Goal: Task Accomplishment & Management: Use online tool/utility

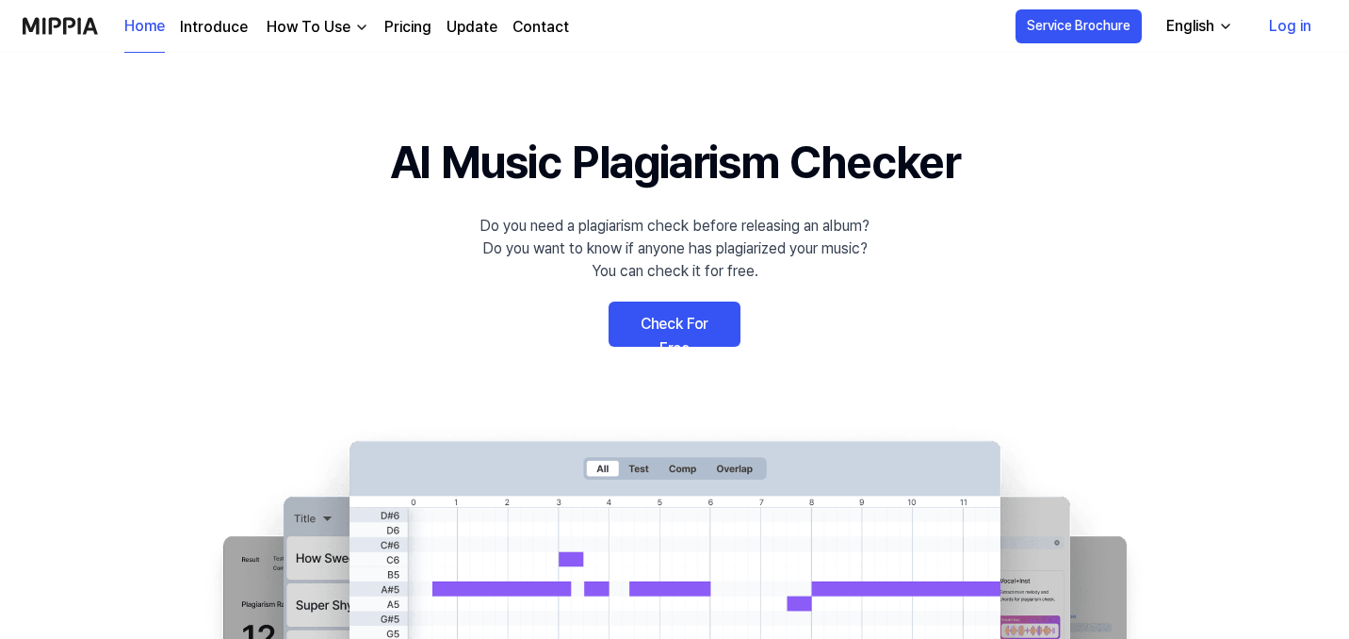
click at [703, 333] on link "Check For Free" at bounding box center [674, 323] width 132 height 45
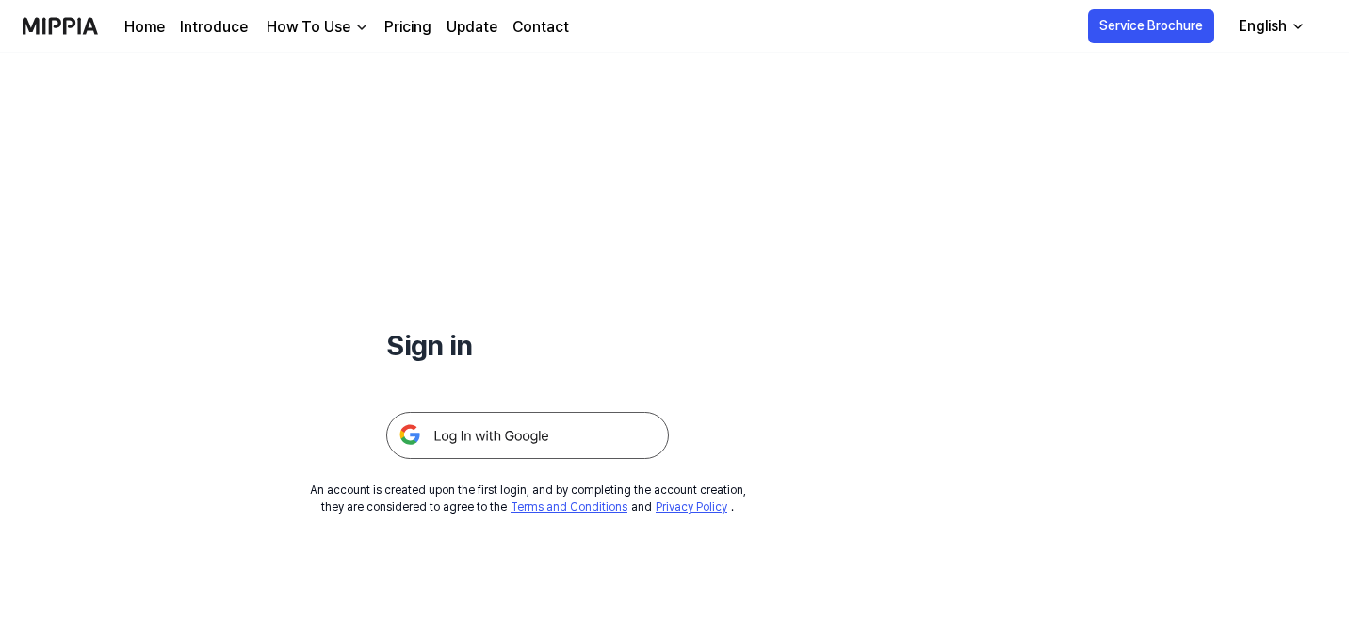
click at [467, 432] on img at bounding box center [527, 435] width 283 height 47
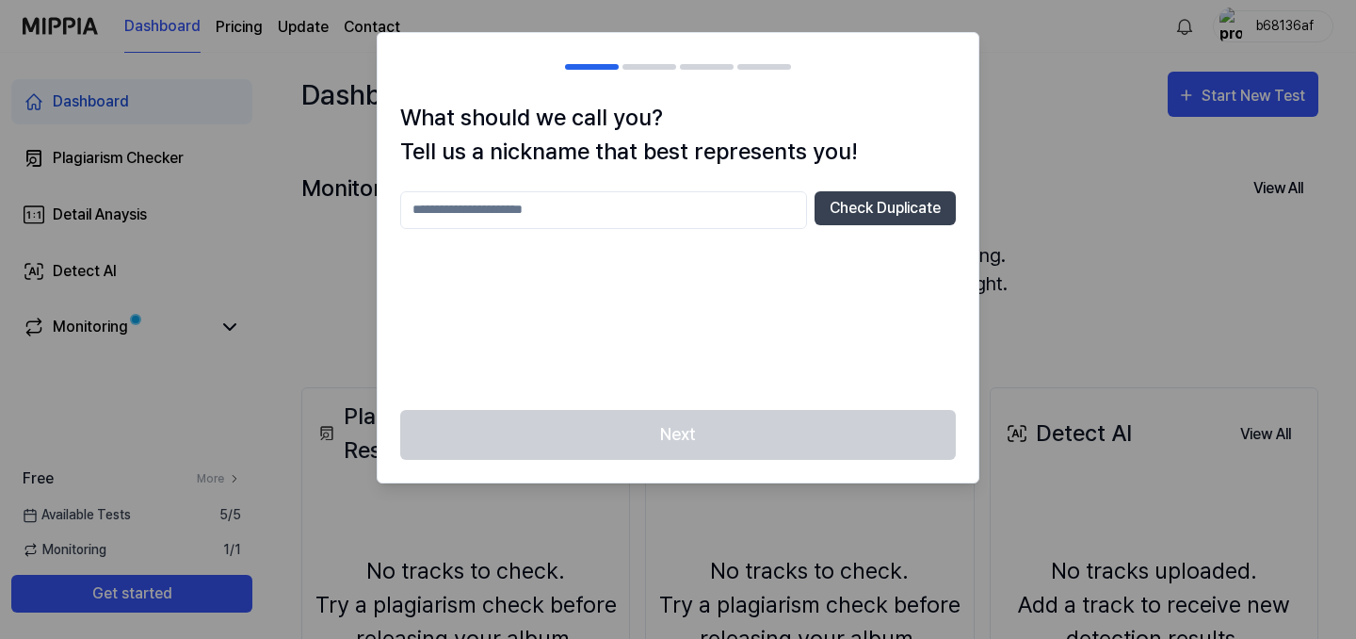
click at [721, 205] on input "text" at bounding box center [603, 210] width 407 height 38
type input "******"
click at [912, 219] on button "Check Duplicate" at bounding box center [885, 208] width 141 height 34
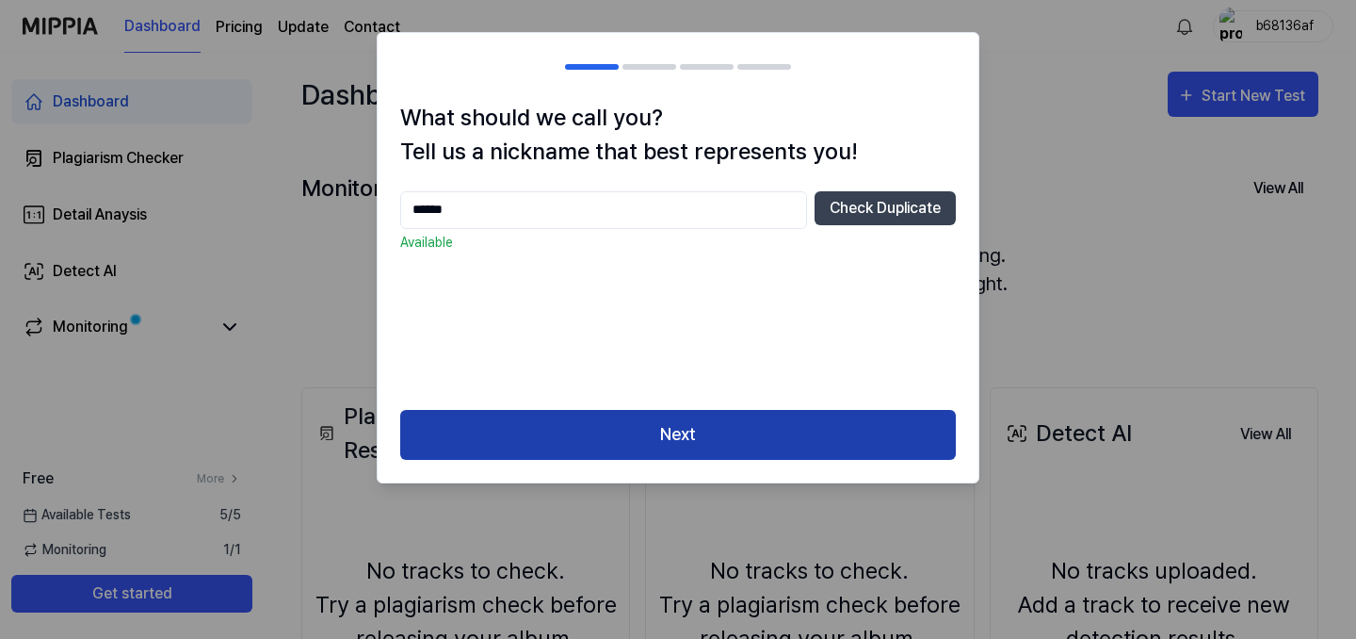
click at [823, 421] on button "Next" at bounding box center [678, 435] width 556 height 50
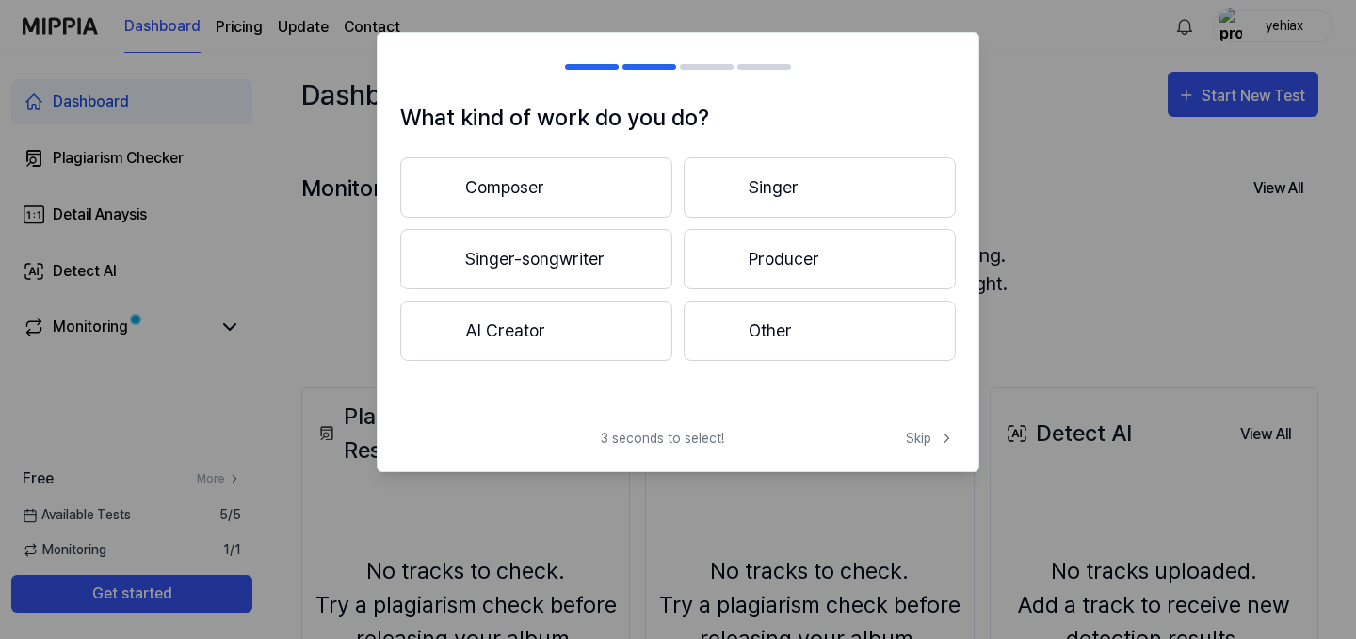
click at [749, 190] on button "Singer" at bounding box center [820, 187] width 272 height 60
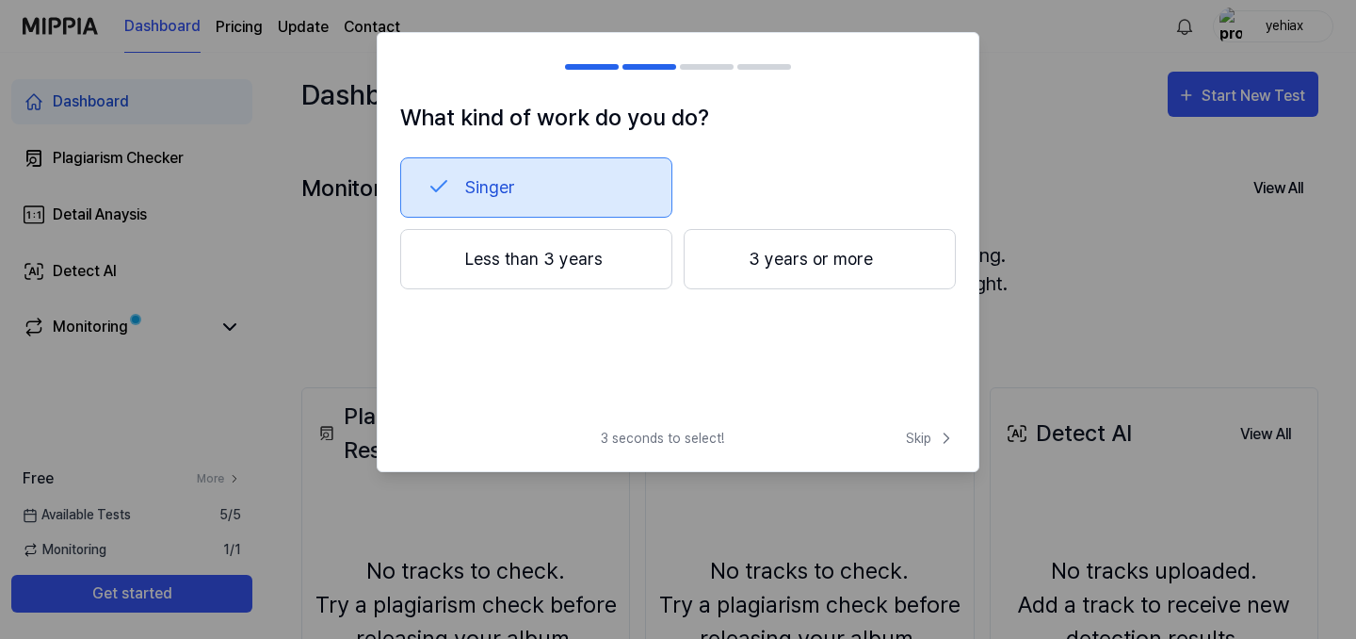
click at [599, 275] on button "Less than 3 years" at bounding box center [536, 259] width 272 height 60
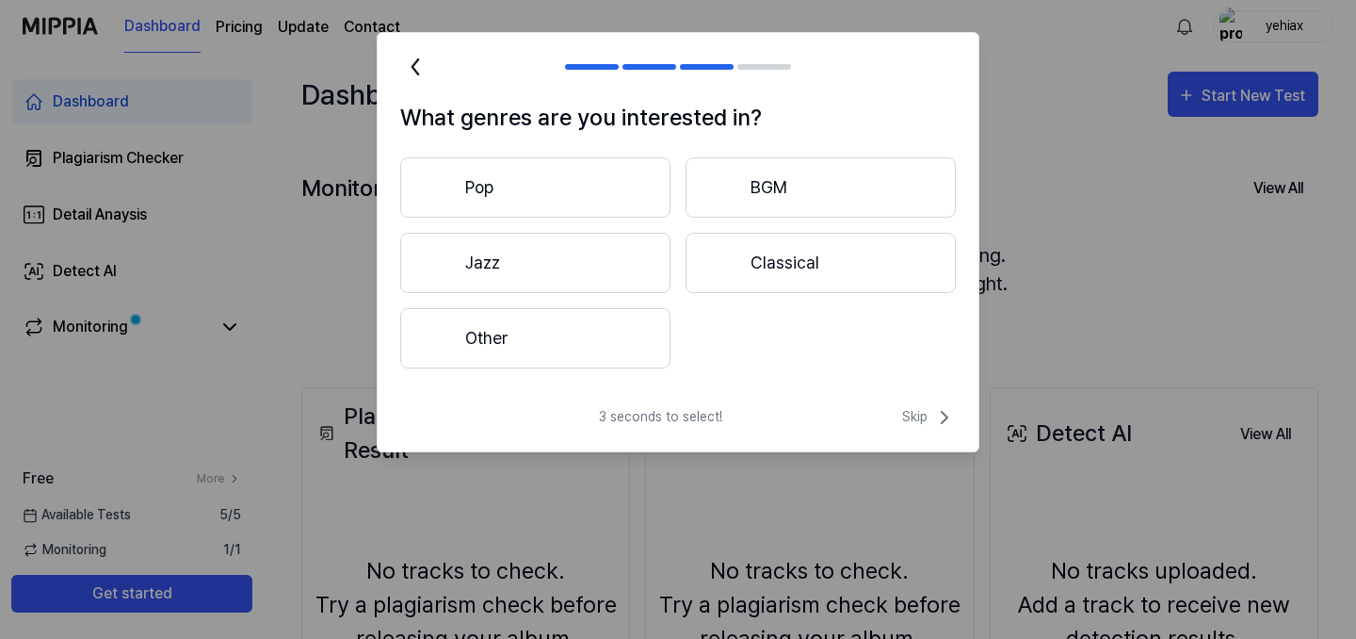
click at [571, 176] on button "Pop" at bounding box center [535, 187] width 270 height 60
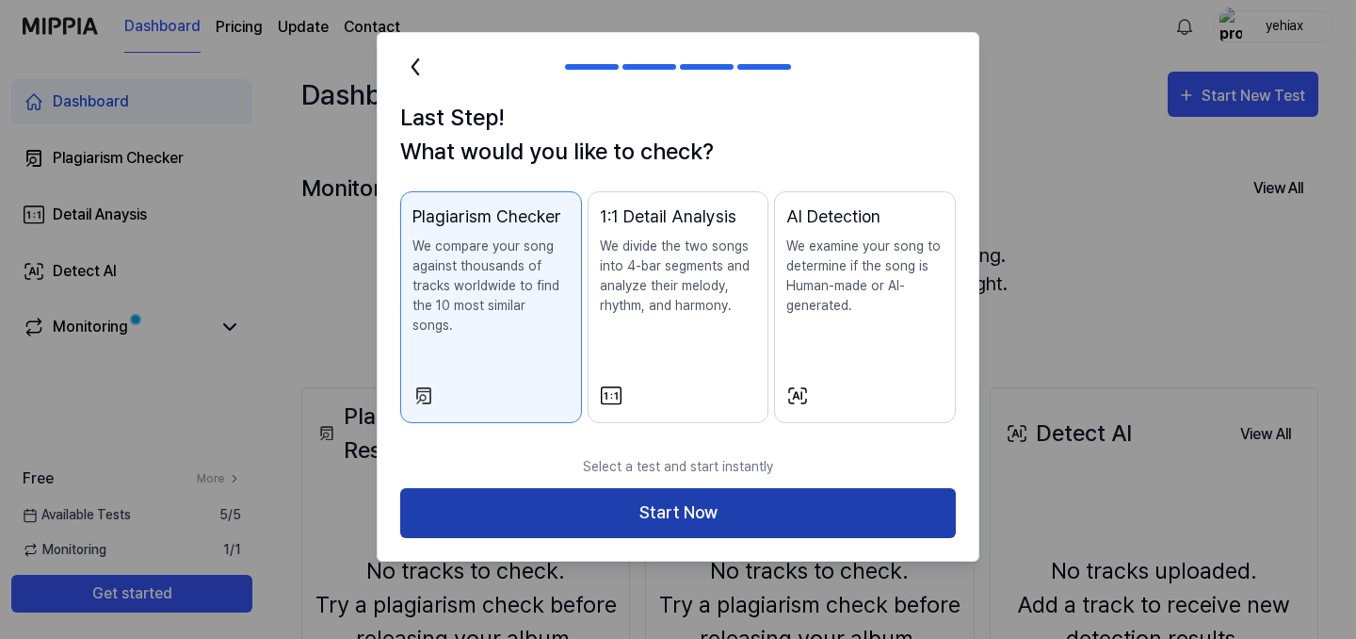
click at [808, 488] on button "Start Now" at bounding box center [678, 513] width 556 height 50
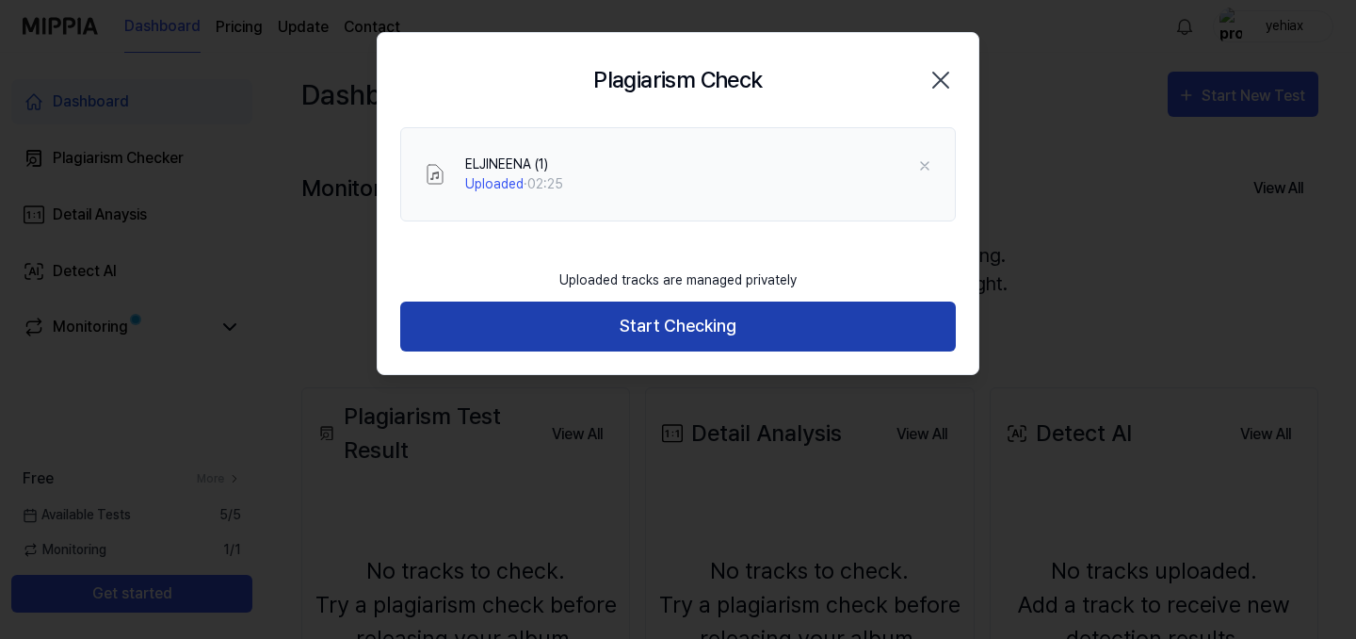
click at [696, 316] on button "Start Checking" at bounding box center [678, 326] width 556 height 50
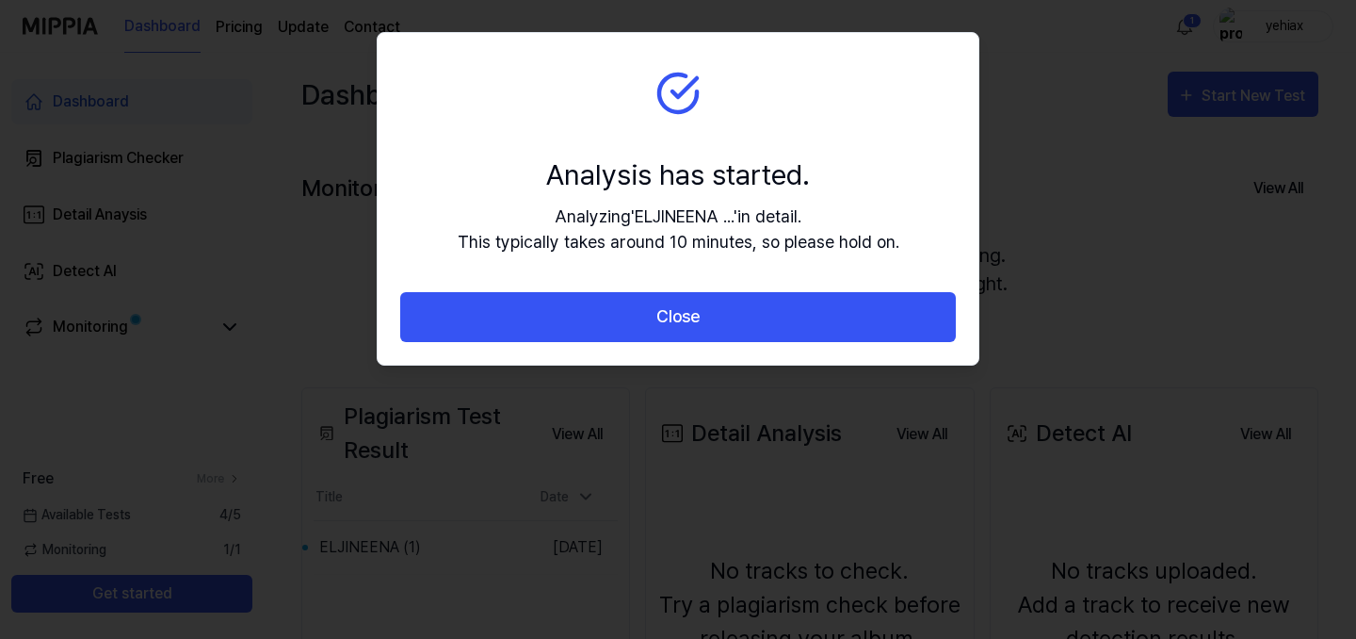
click at [685, 219] on div "Analyzing ' ELJINEENA ... ' in detail. This typically takes around 10 minutes, …" at bounding box center [679, 228] width 442 height 51
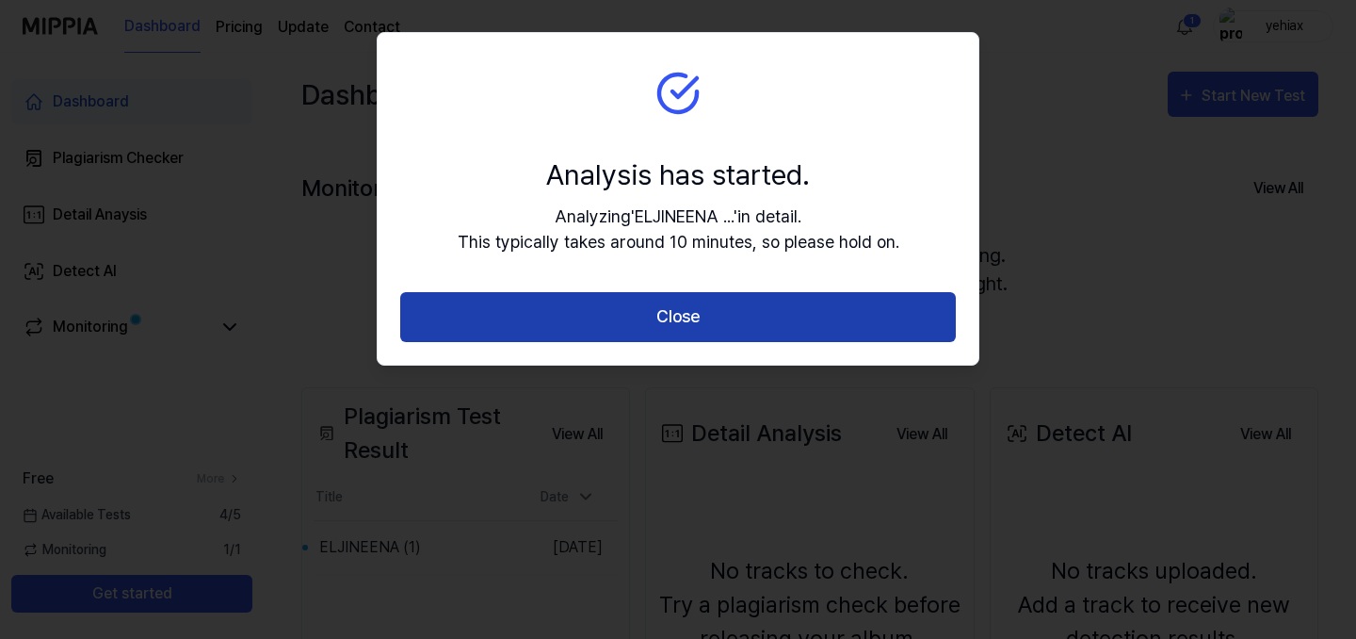
click at [727, 324] on button "Close" at bounding box center [678, 317] width 556 height 50
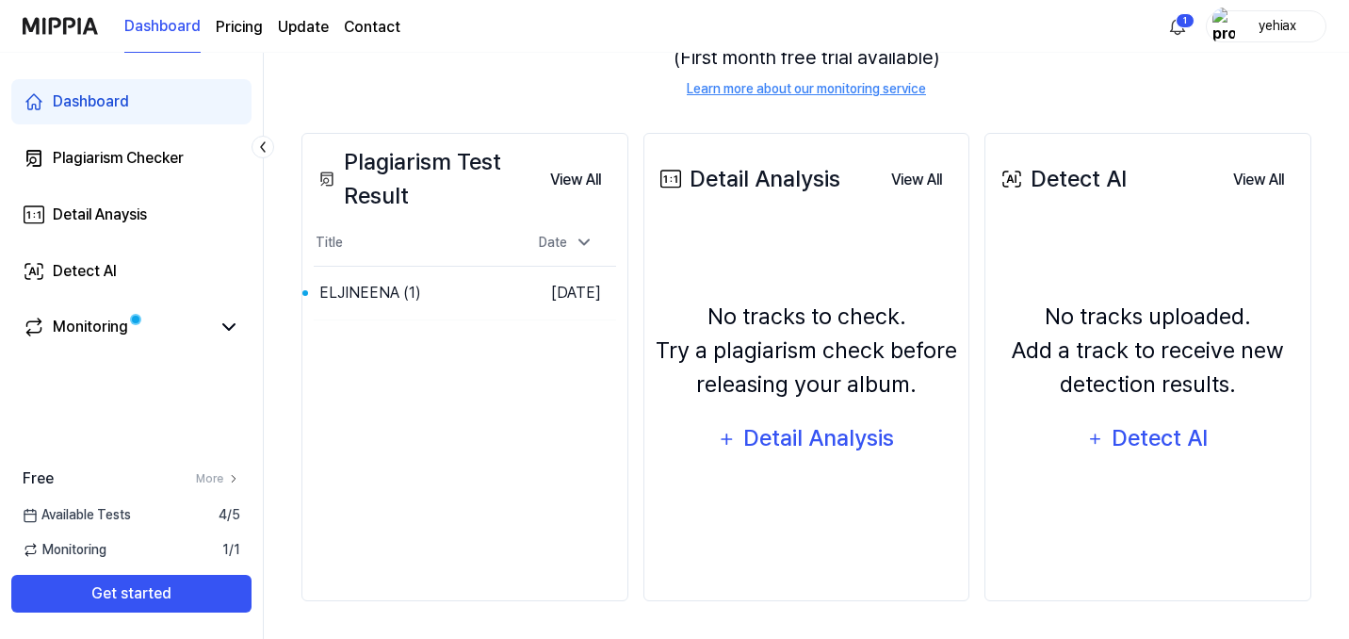
scroll to position [254, 0]
click at [415, 287] on button "Go to Results" at bounding box center [465, 293] width 101 height 30
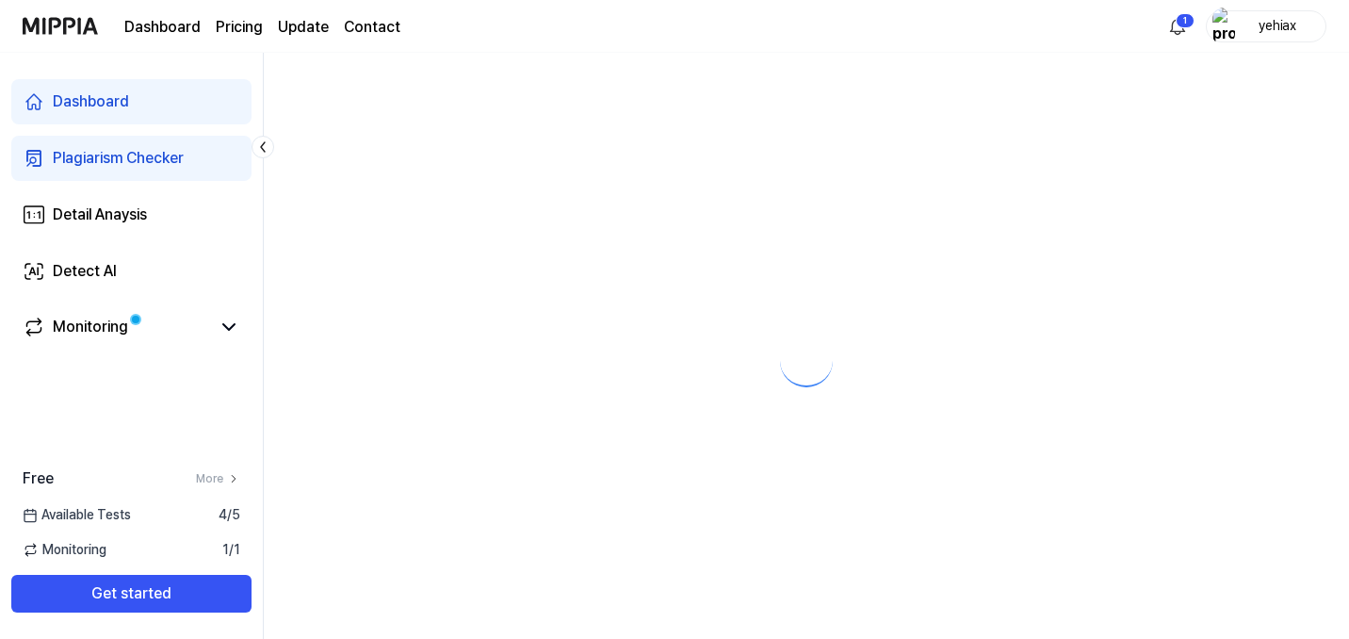
scroll to position [0, 0]
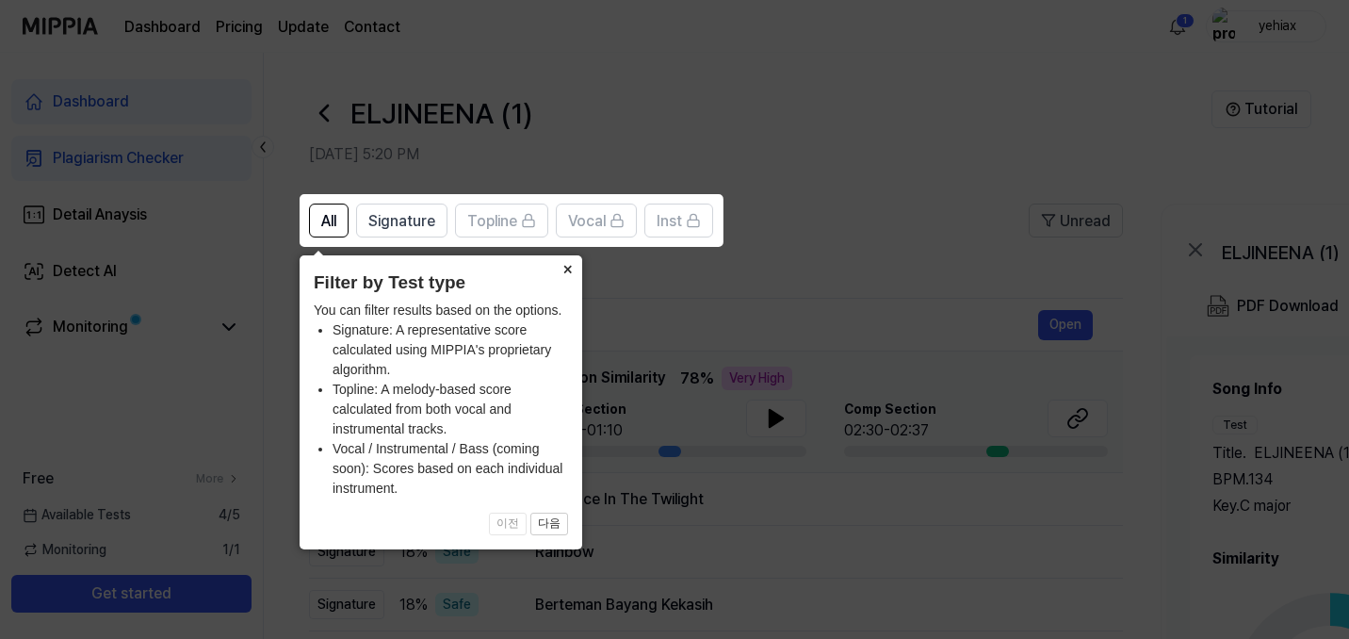
click at [568, 272] on button "×" at bounding box center [567, 268] width 30 height 26
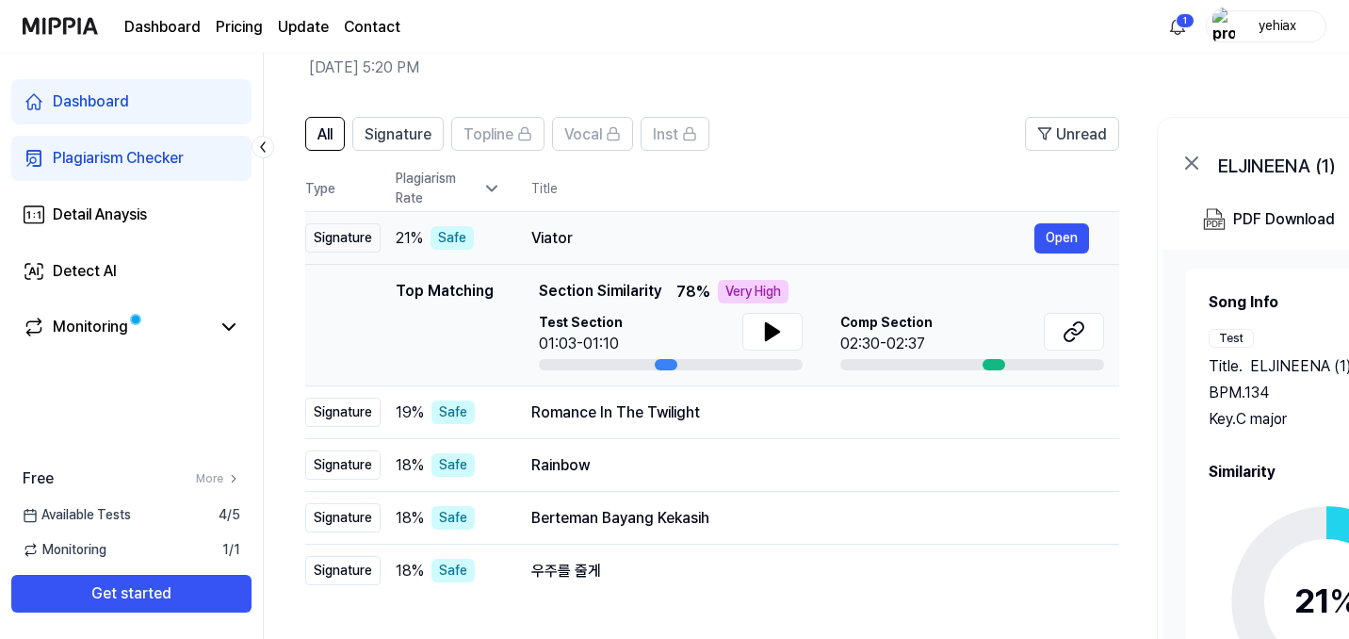
scroll to position [83, 0]
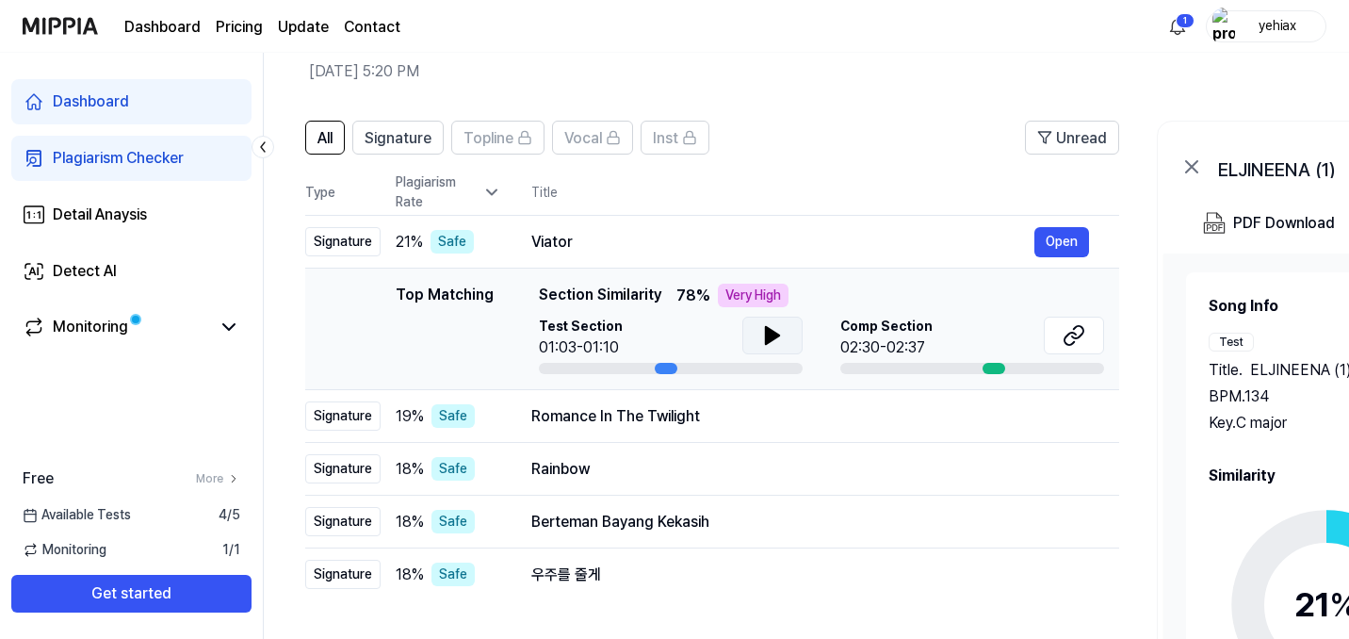
click at [766, 341] on icon at bounding box center [772, 335] width 13 height 17
click at [777, 332] on icon at bounding box center [776, 335] width 4 height 15
click at [991, 368] on div at bounding box center [993, 368] width 23 height 11
click at [1072, 345] on icon at bounding box center [1069, 338] width 11 height 12
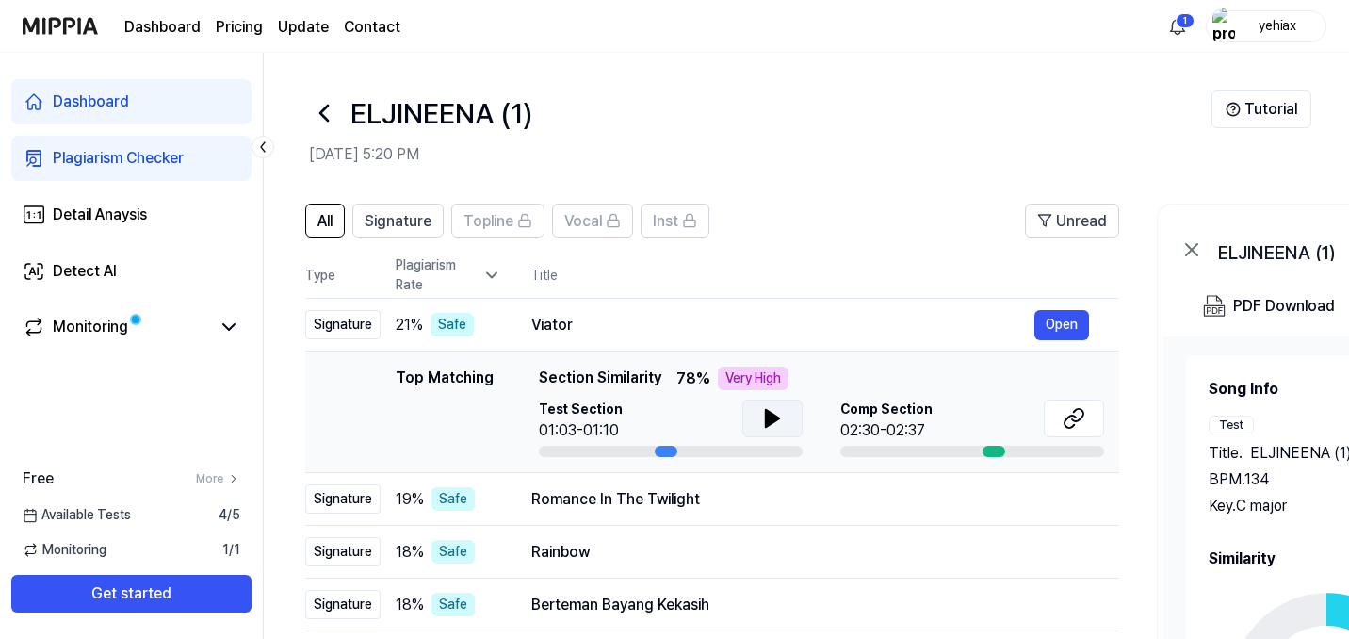
scroll to position [0, 0]
click at [499, 219] on span "Topline" at bounding box center [488, 221] width 50 height 23
click at [489, 219] on span "Topline" at bounding box center [488, 221] width 50 height 23
click at [623, 221] on button "Vocal" at bounding box center [592, 220] width 81 height 34
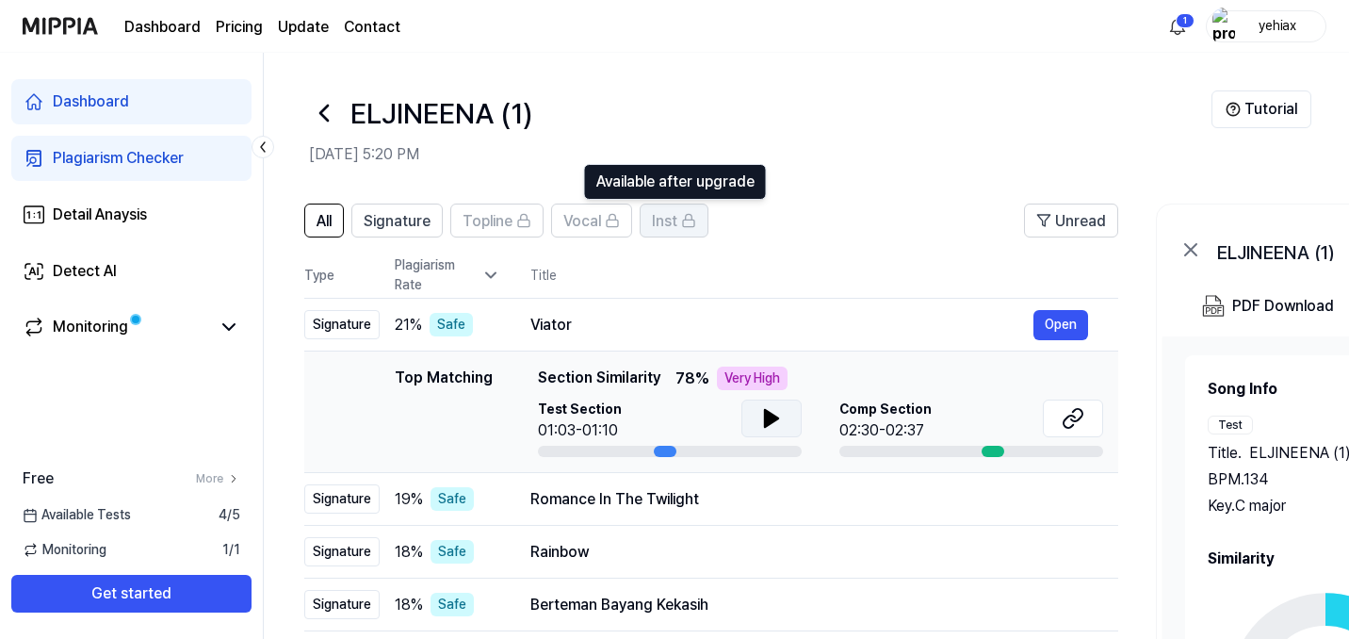
click at [683, 221] on icon at bounding box center [688, 220] width 15 height 15
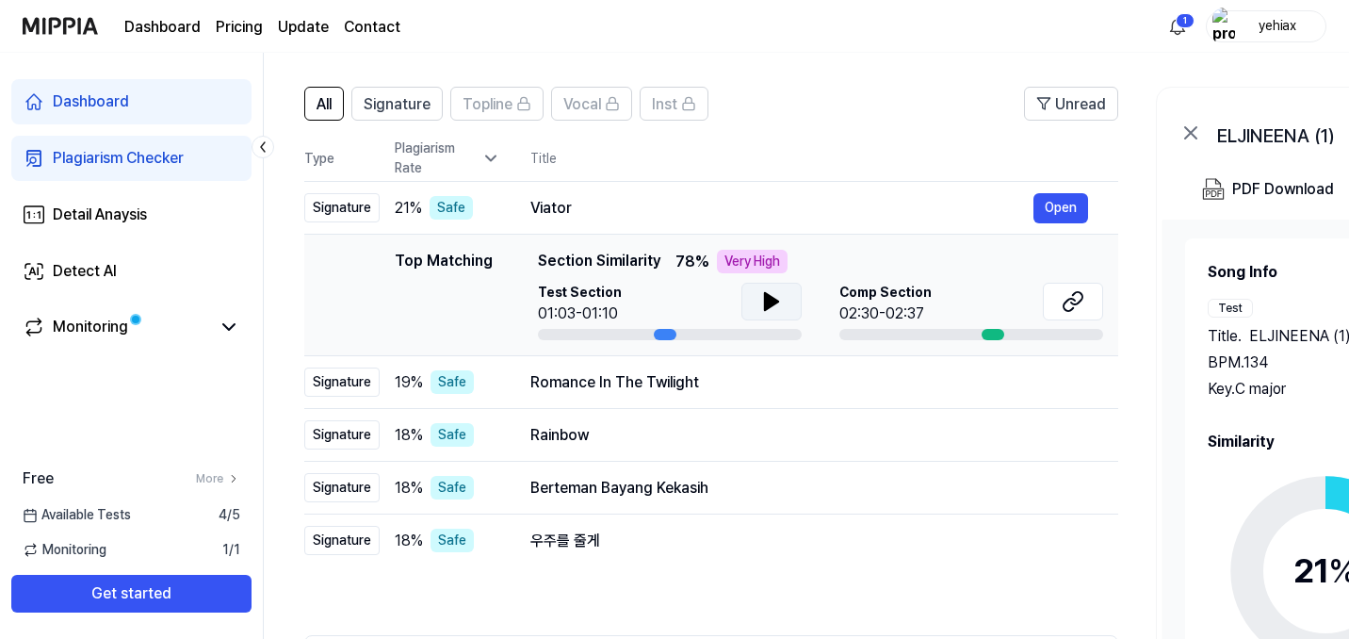
scroll to position [121, 0]
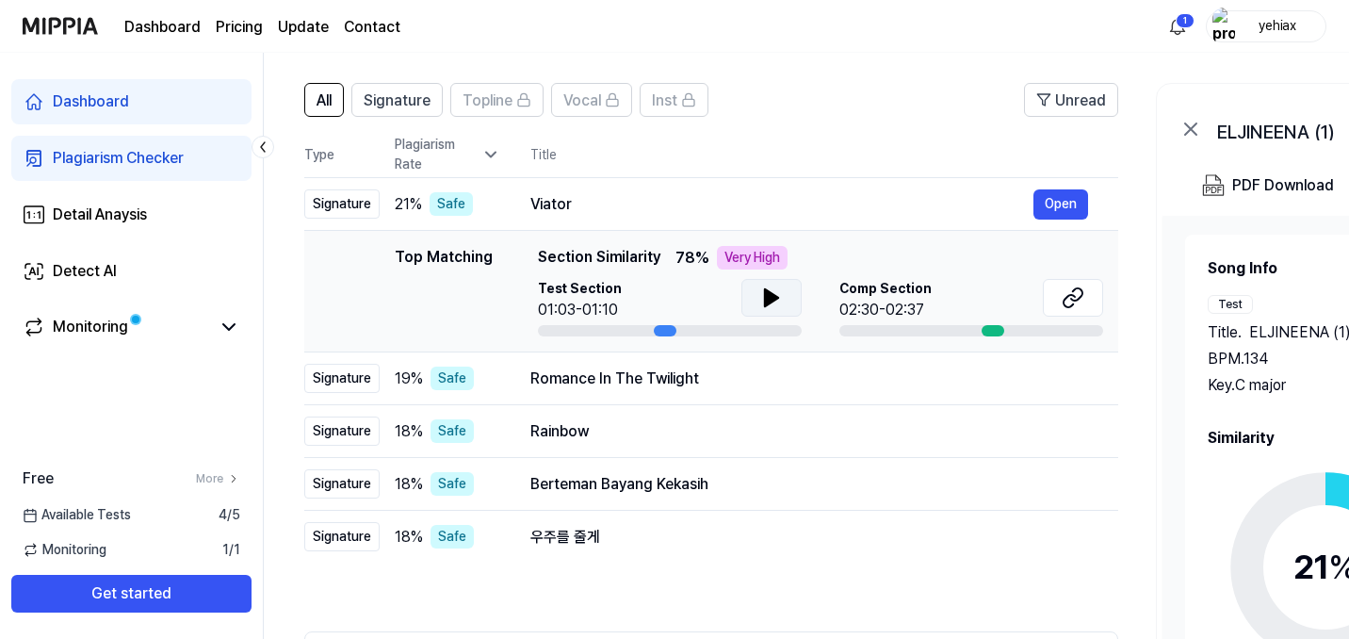
click at [769, 298] on icon at bounding box center [771, 297] width 13 height 17
click at [767, 300] on icon at bounding box center [768, 297] width 4 height 15
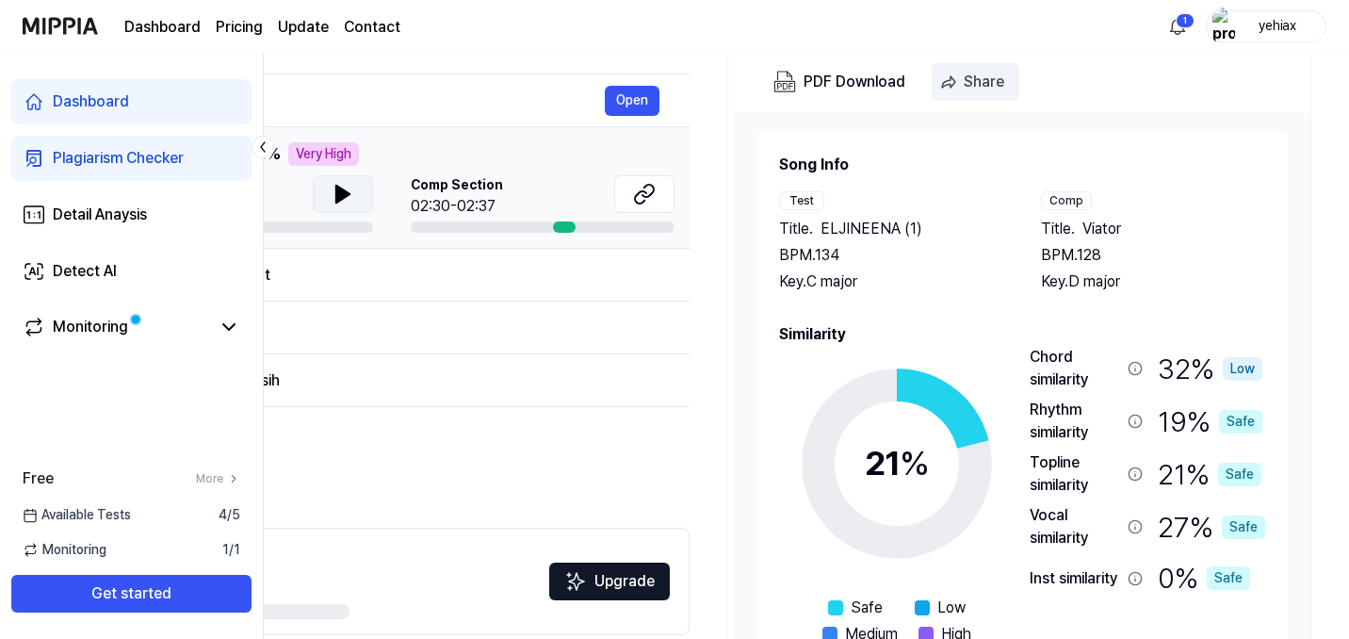
scroll to position [0, 0]
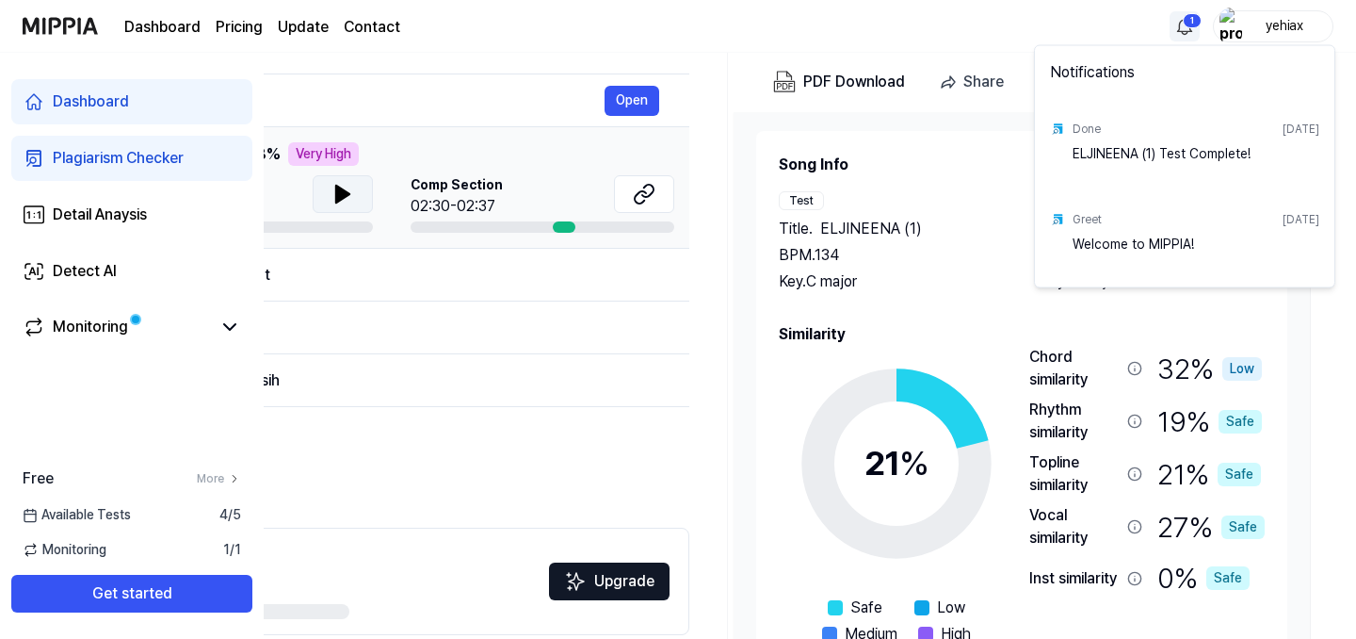
click at [1184, 23] on html "Dashboard Pricing Update Contact 1 yehiax Dashboard Plagiarism Checker Detail A…" at bounding box center [678, 95] width 1356 height 639
click at [1184, 23] on html "Dashboard Pricing Update Contact yehiax Dashboard Plagiarism Checker Detail Ana…" at bounding box center [678, 95] width 1356 height 639
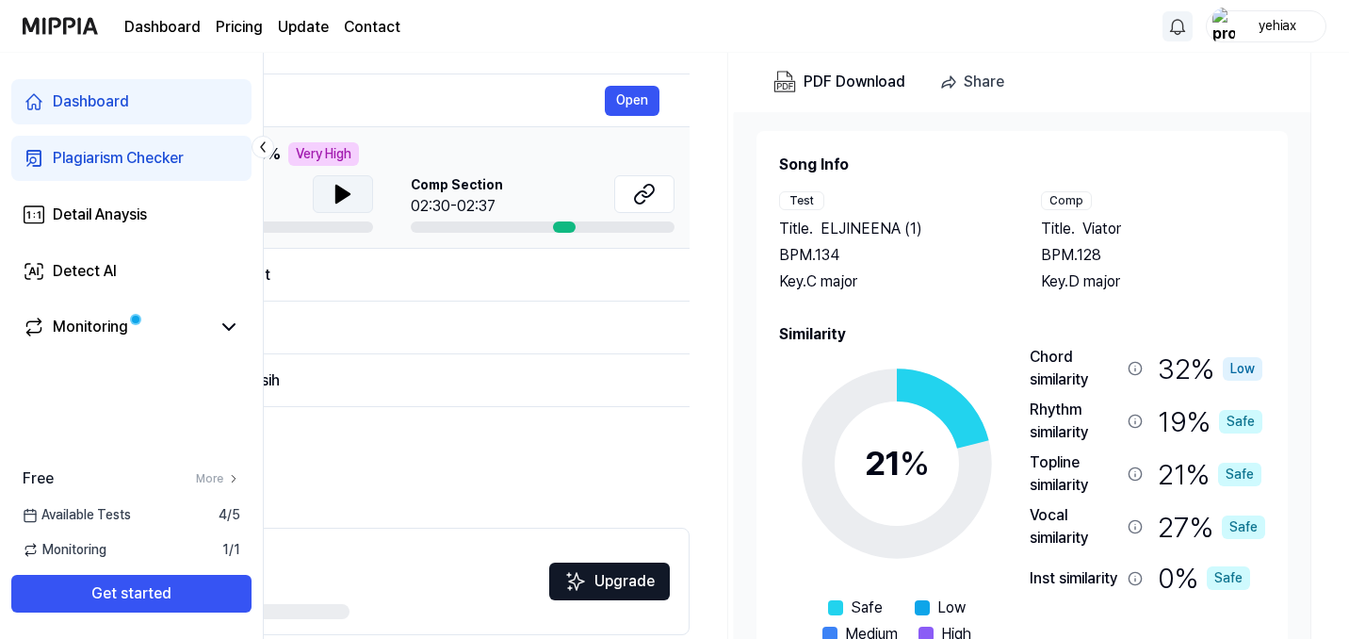
scroll to position [0, 426]
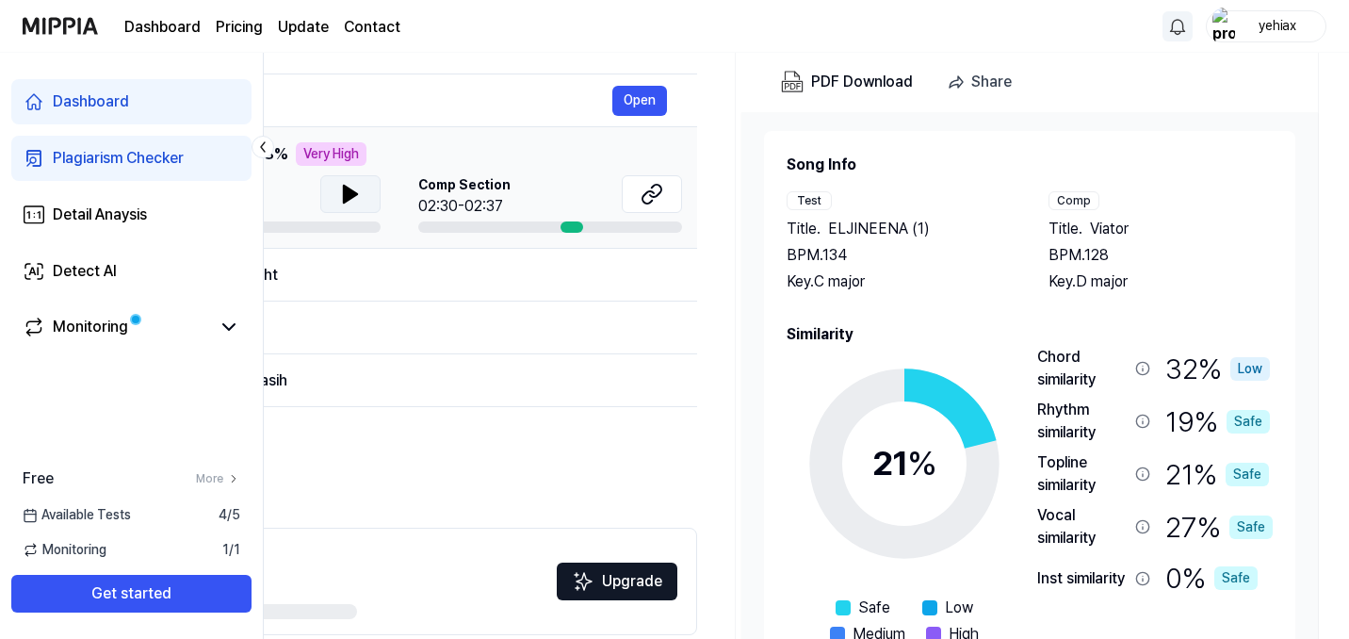
click at [495, 469] on div "All Signature Topline Vocal Inst Unread All Signature Topline Vocal Inst Type P…" at bounding box center [290, 333] width 814 height 708
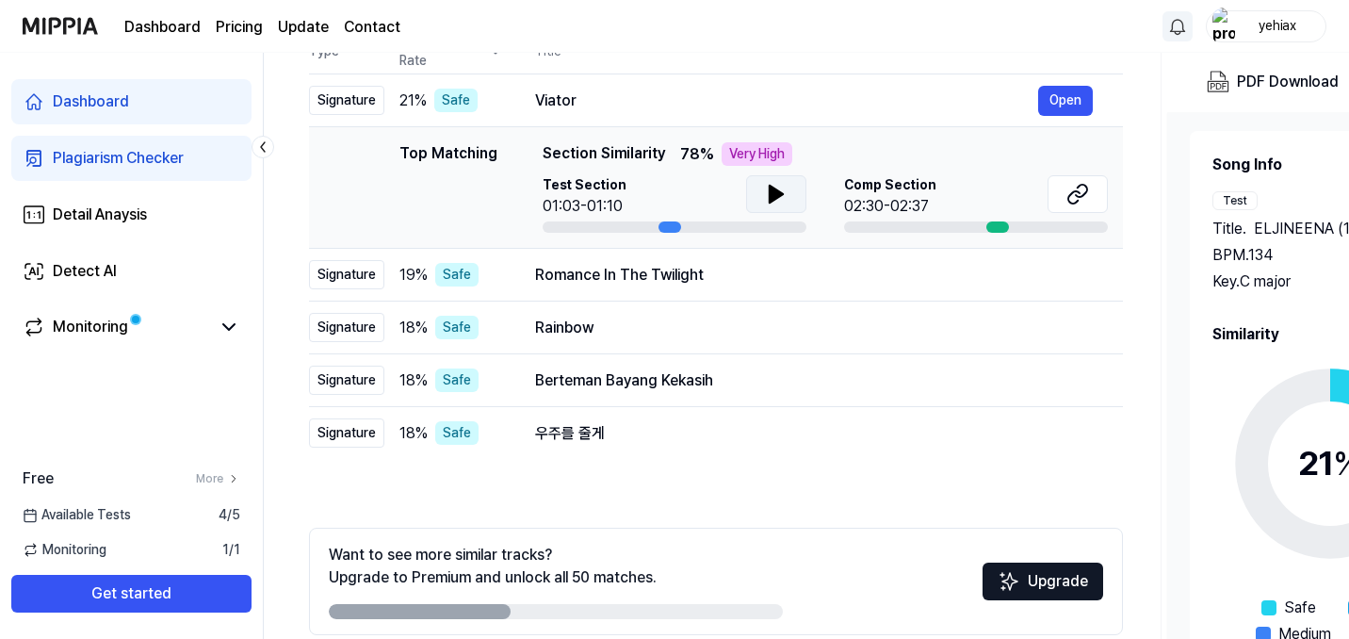
scroll to position [0, 0]
click at [1060, 282] on button "Open" at bounding box center [1065, 275] width 55 height 30
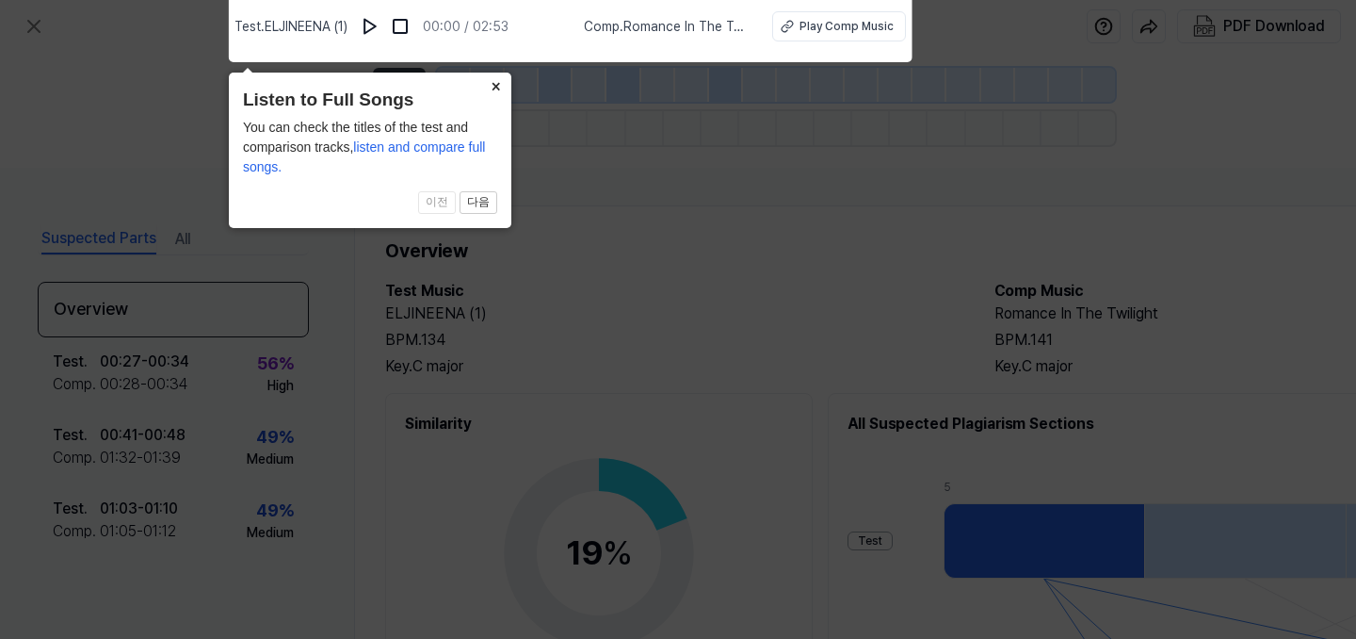
click at [499, 85] on button "×" at bounding box center [496, 86] width 30 height 26
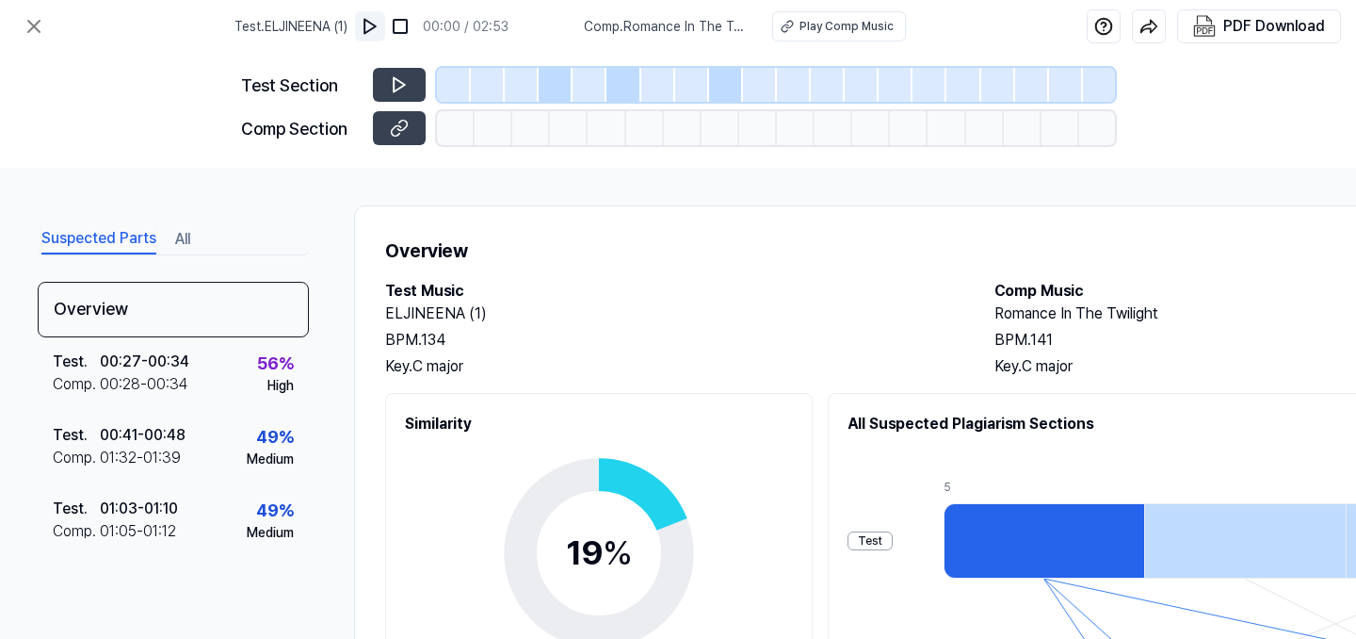
click at [376, 22] on img at bounding box center [370, 26] width 19 height 19
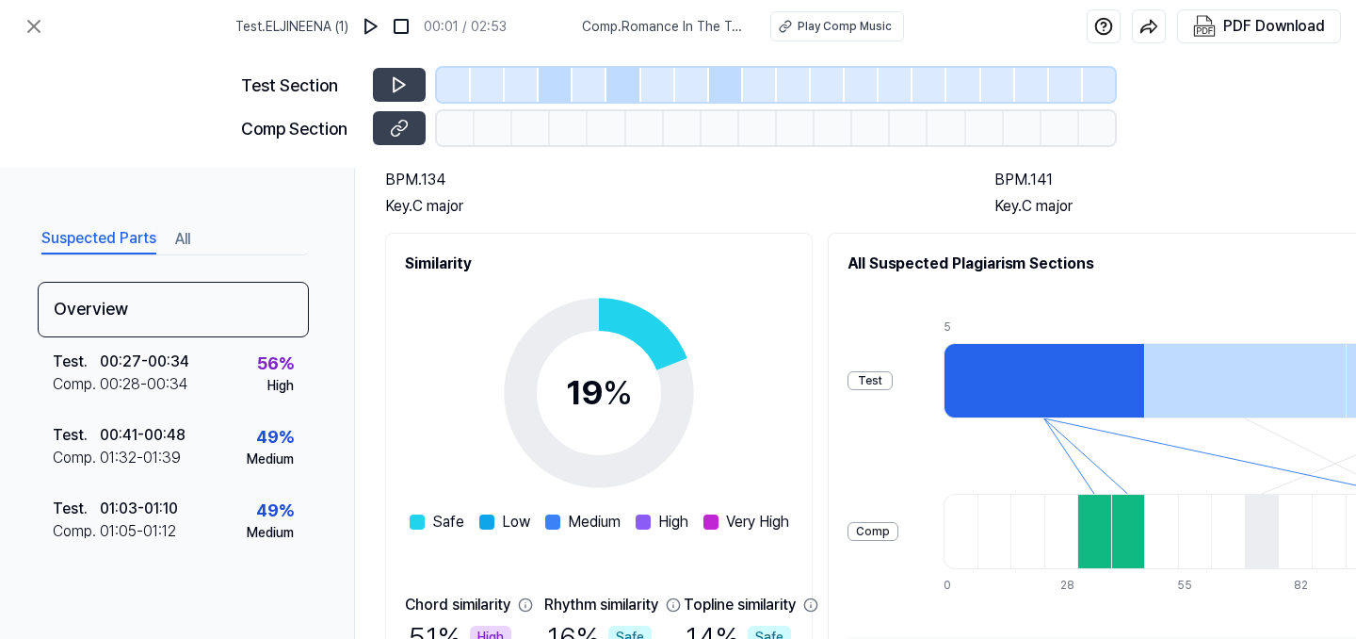
scroll to position [44, 0]
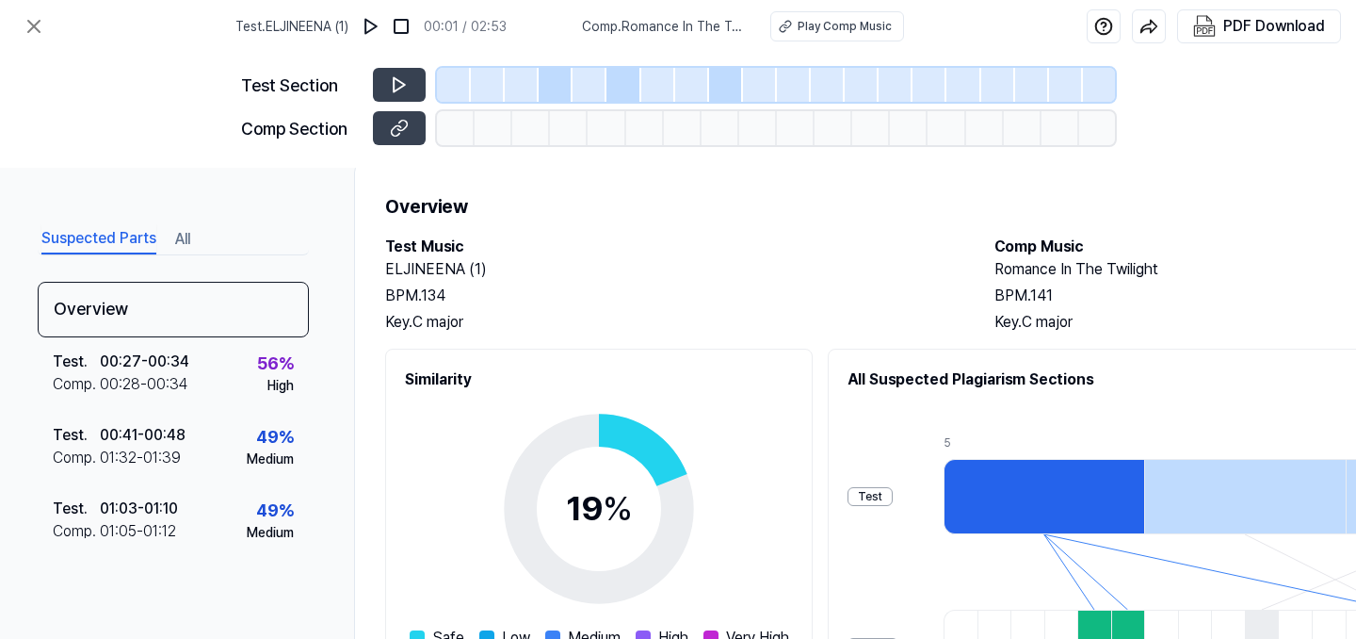
click at [1089, 513] on div at bounding box center [1044, 496] width 201 height 75
click at [1188, 487] on div at bounding box center [1244, 496] width 201 height 75
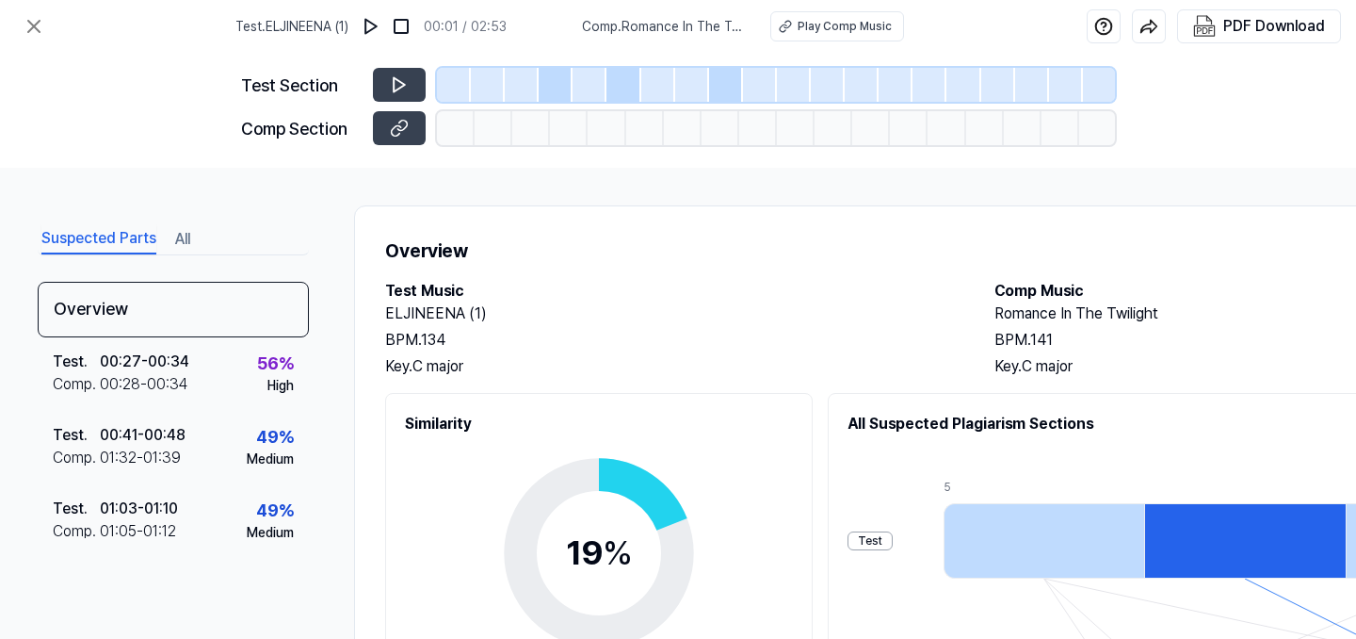
scroll to position [0, 0]
click at [400, 130] on icon at bounding box center [401, 126] width 9 height 10
click at [33, 24] on icon at bounding box center [33, 26] width 11 height 11
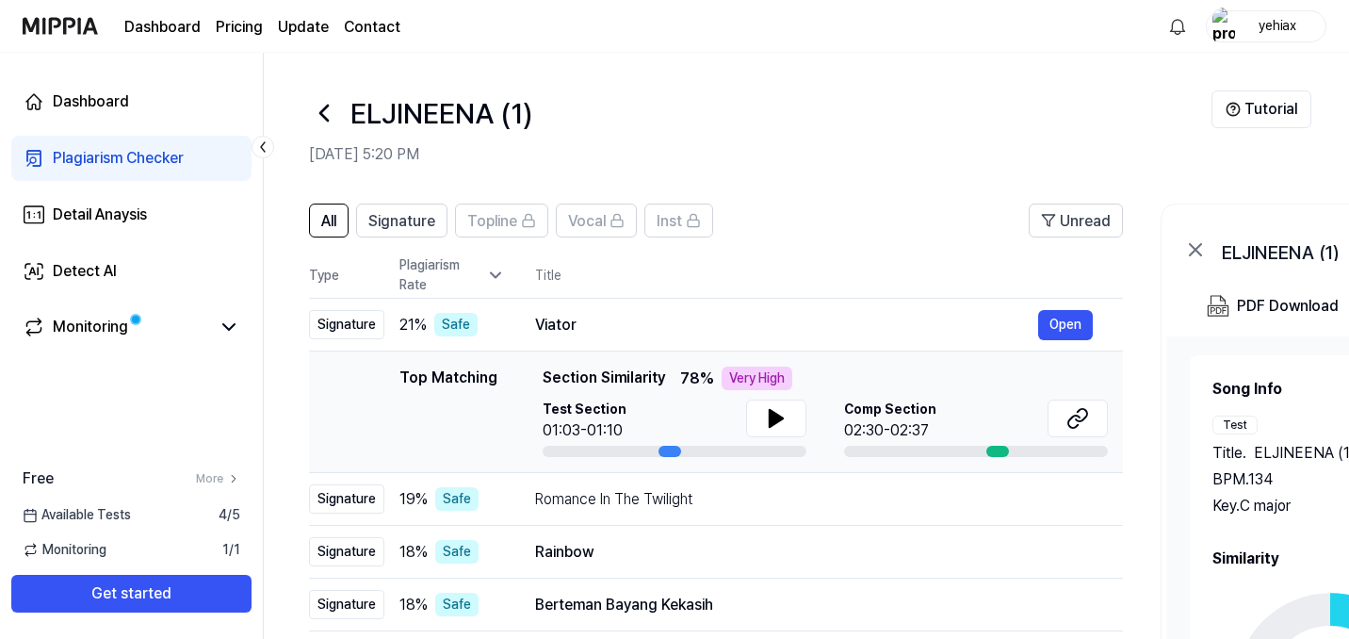
click at [308, 107] on header "ELJINEENA (1) Aug 28, 2025 at 5:20 PM Tutorial" at bounding box center [806, 119] width 1085 height 132
click at [311, 107] on icon at bounding box center [324, 113] width 30 height 30
click at [329, 116] on icon at bounding box center [324, 113] width 30 height 30
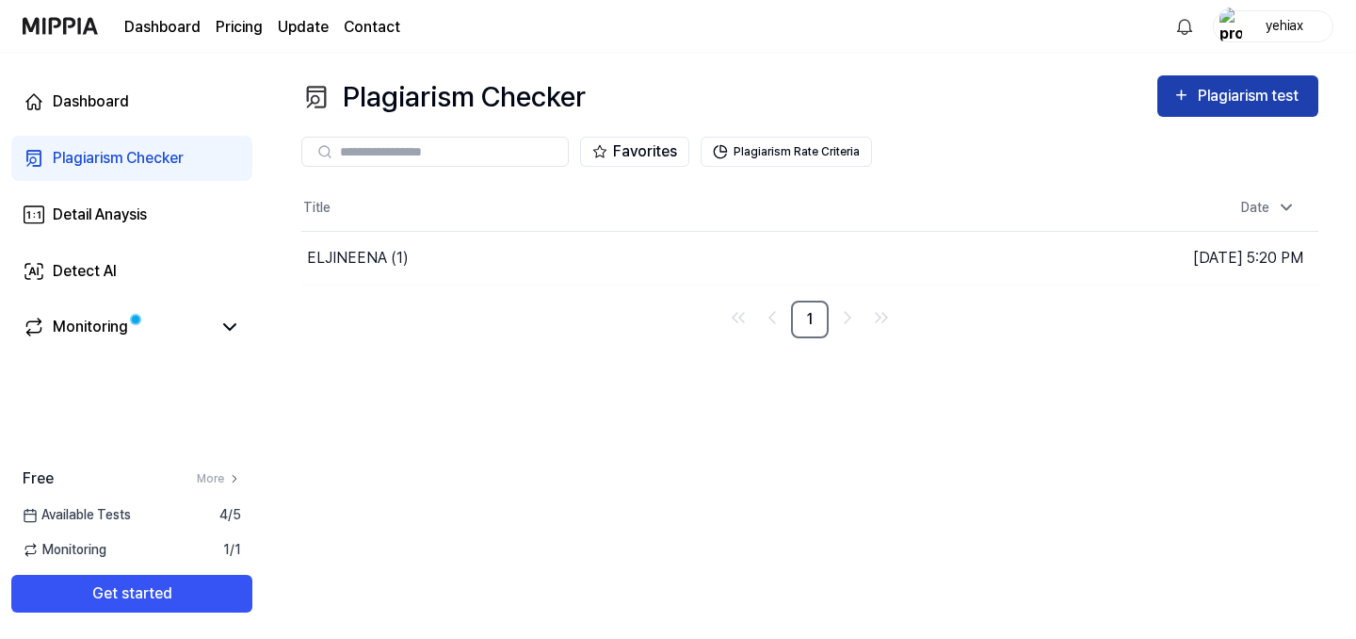
click at [1248, 102] on div "Plagiarism test" at bounding box center [1250, 96] width 105 height 24
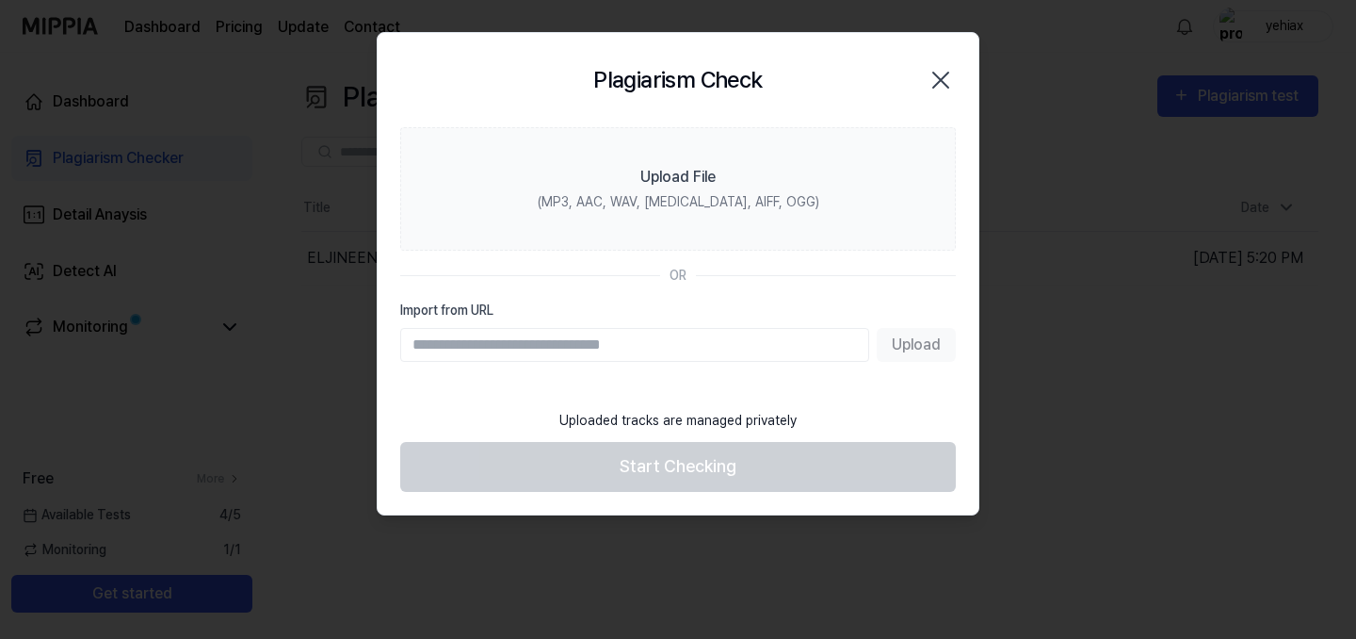
click at [917, 336] on div "Upload" at bounding box center [678, 345] width 556 height 34
click at [919, 341] on div "Upload" at bounding box center [678, 345] width 556 height 34
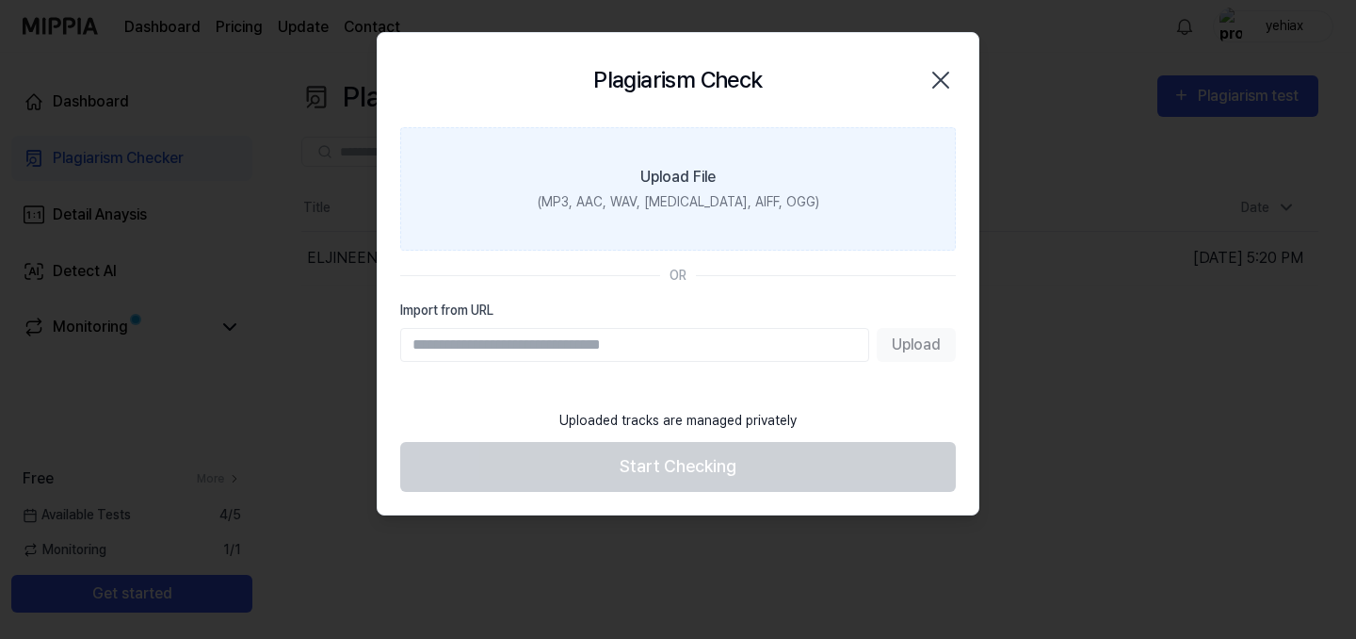
click at [655, 201] on div "(MP3, AAC, WAV, FLAC, AIFF, OGG)" at bounding box center [679, 202] width 282 height 20
click at [0, 0] on input "Upload File (MP3, AAC, WAV, FLAC, AIFF, OGG)" at bounding box center [0, 0] width 0 height 0
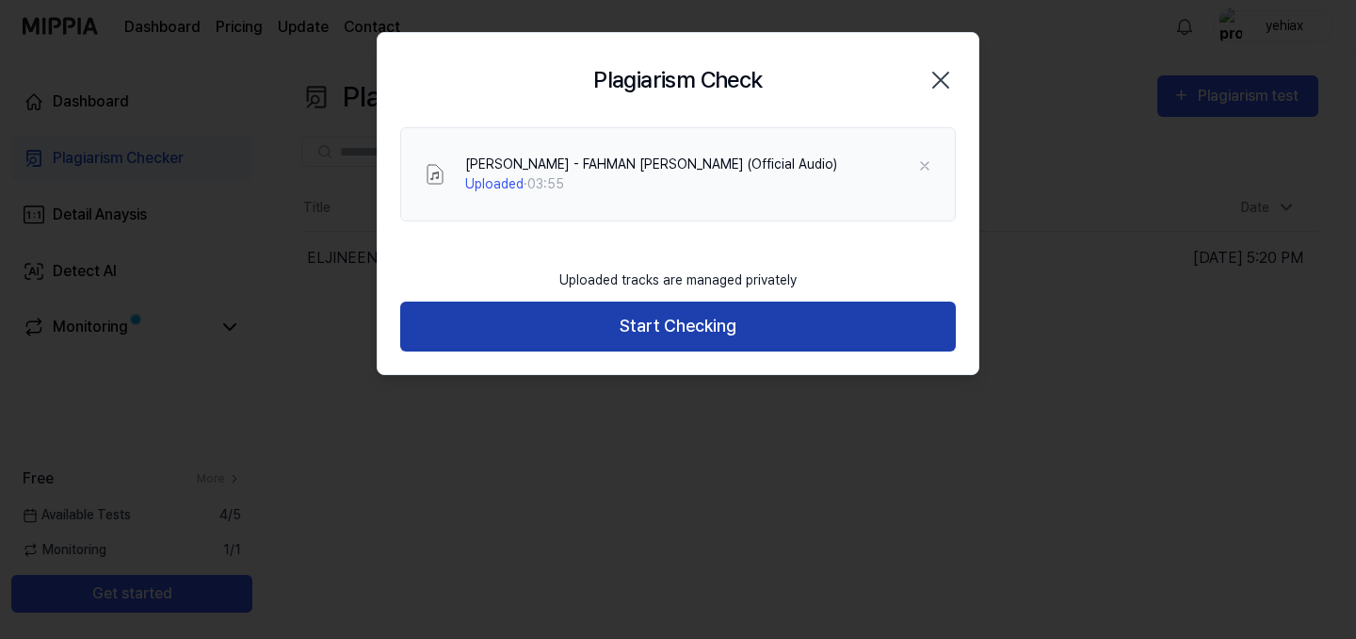
click at [781, 334] on button "Start Checking" at bounding box center [678, 326] width 556 height 50
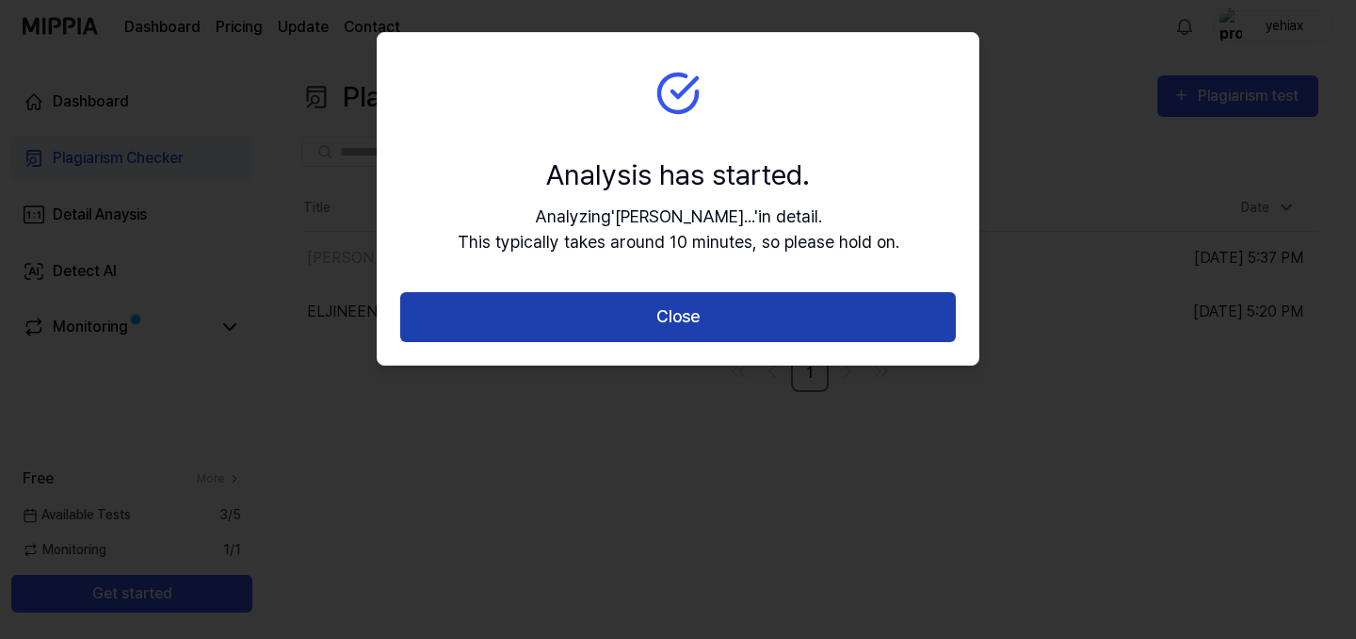
click at [821, 325] on button "Close" at bounding box center [678, 317] width 556 height 50
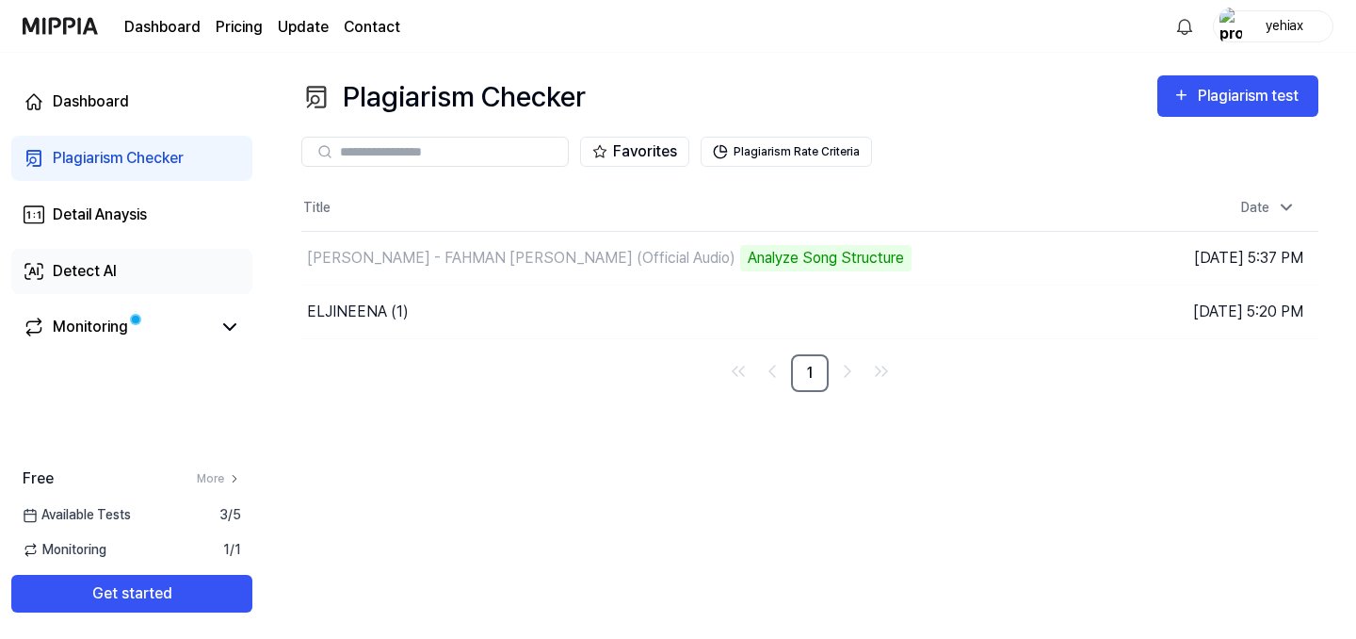
click at [58, 287] on link "Detect AI" at bounding box center [131, 271] width 241 height 45
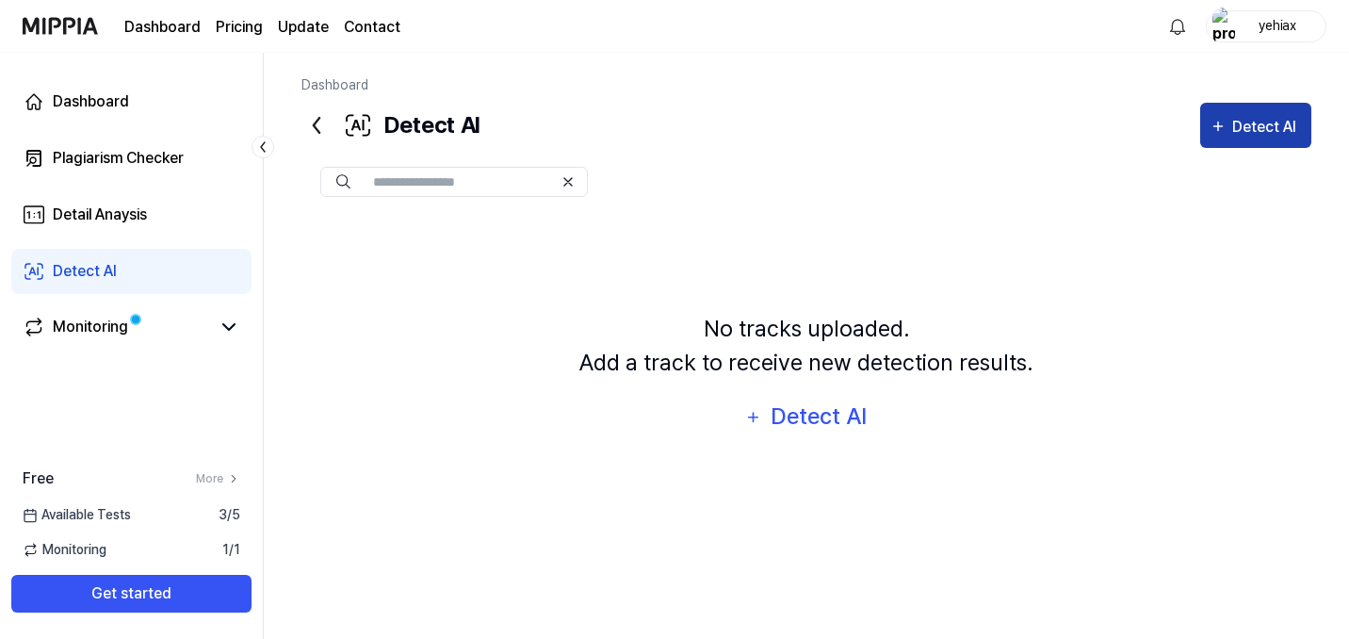
click at [1227, 133] on div "Detect AI" at bounding box center [1255, 127] width 92 height 24
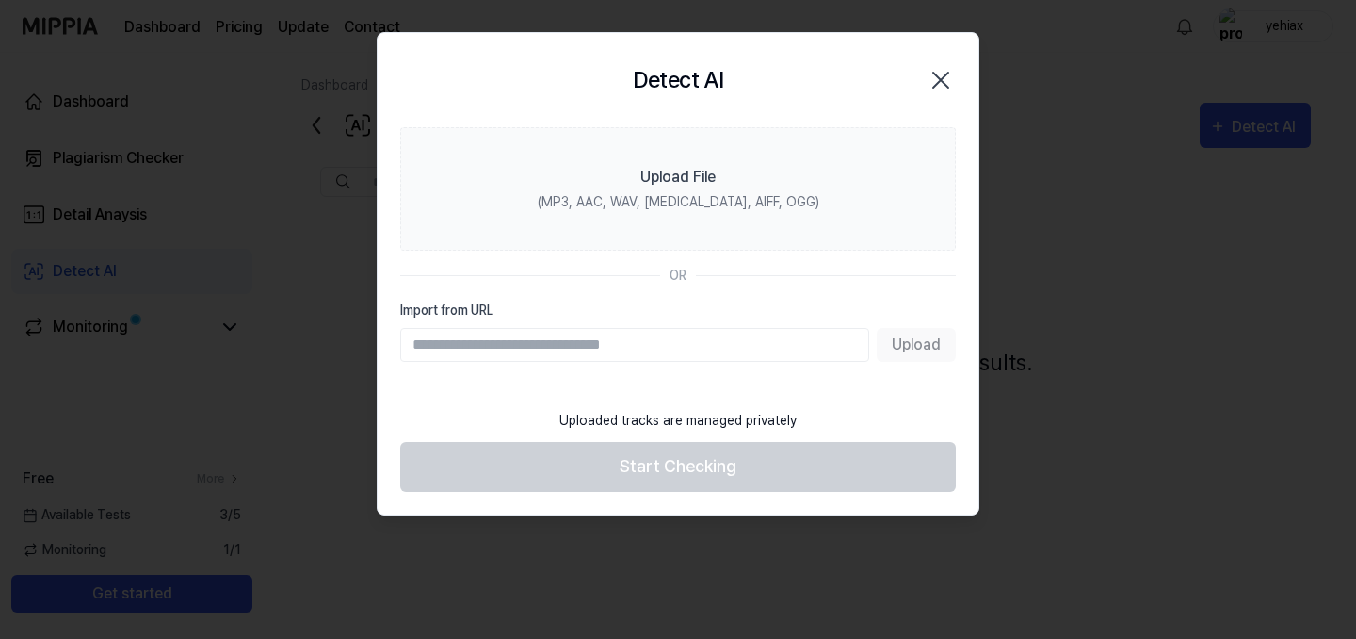
click at [932, 347] on div "Upload" at bounding box center [678, 345] width 556 height 34
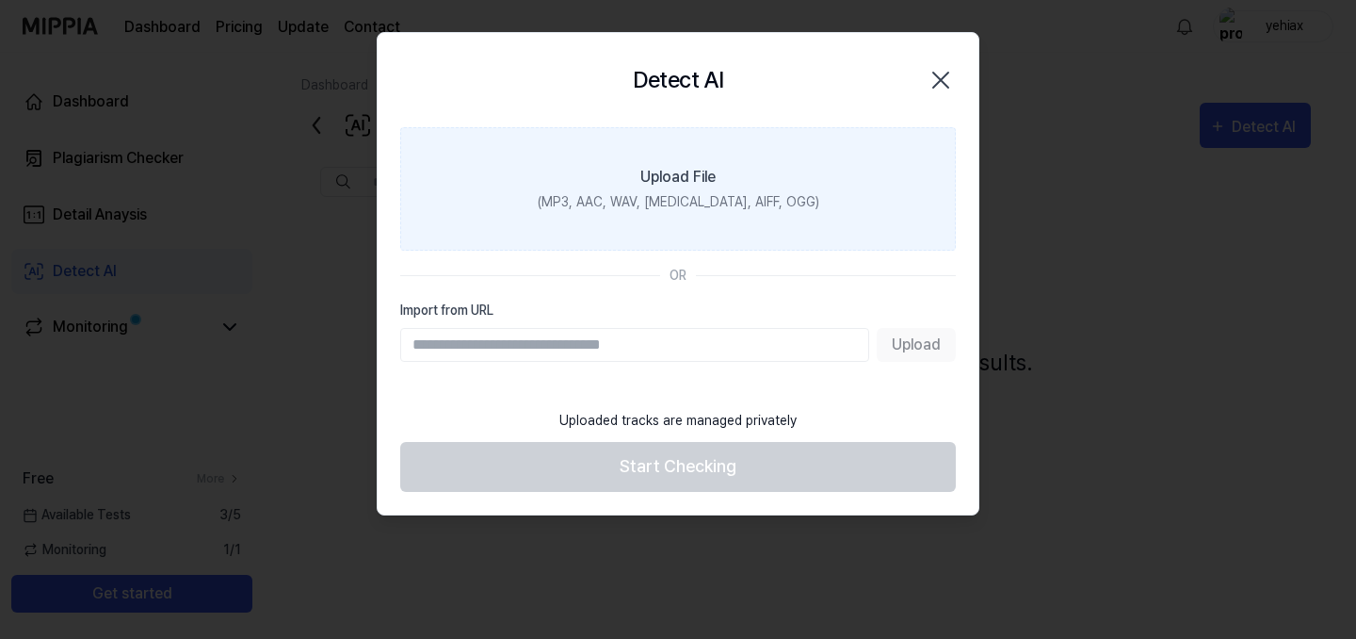
click at [707, 187] on div "Upload File" at bounding box center [677, 177] width 75 height 23
click at [0, 0] on input "Upload File (MP3, AAC, WAV, [MEDICAL_DATA], AIFF, OGG)" at bounding box center [0, 0] width 0 height 0
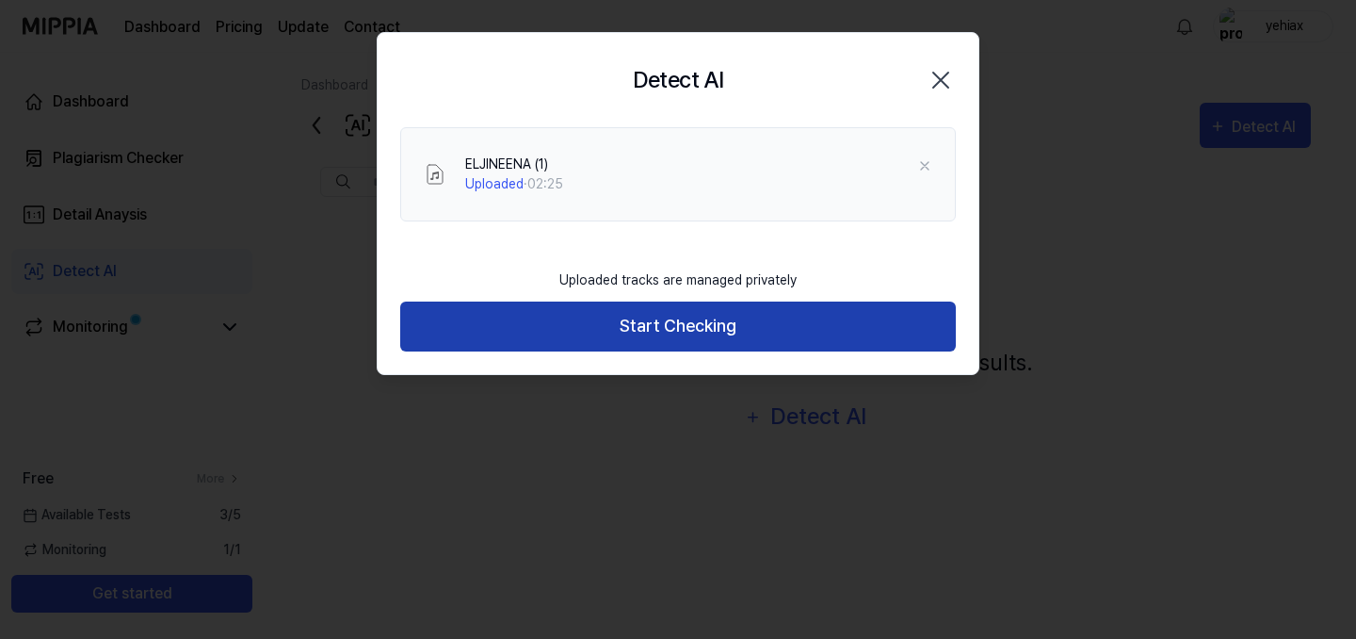
click at [746, 331] on button "Start Checking" at bounding box center [678, 326] width 556 height 50
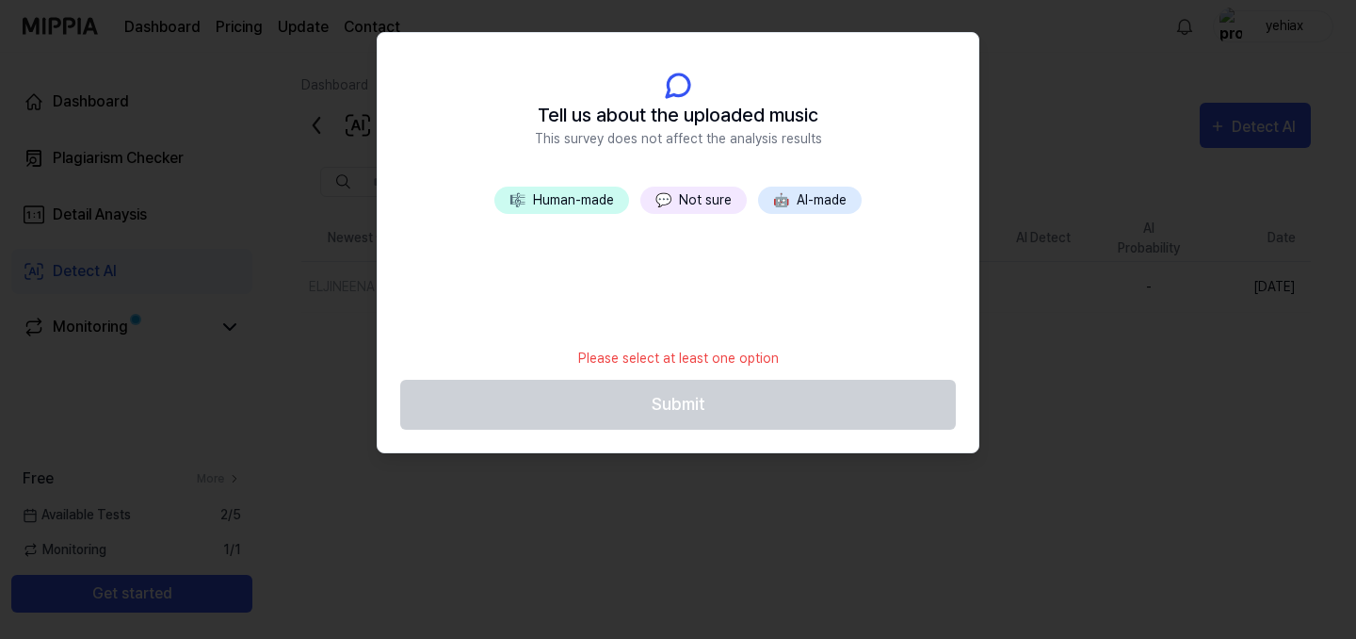
click at [685, 203] on button "💬 Not sure" at bounding box center [693, 199] width 106 height 27
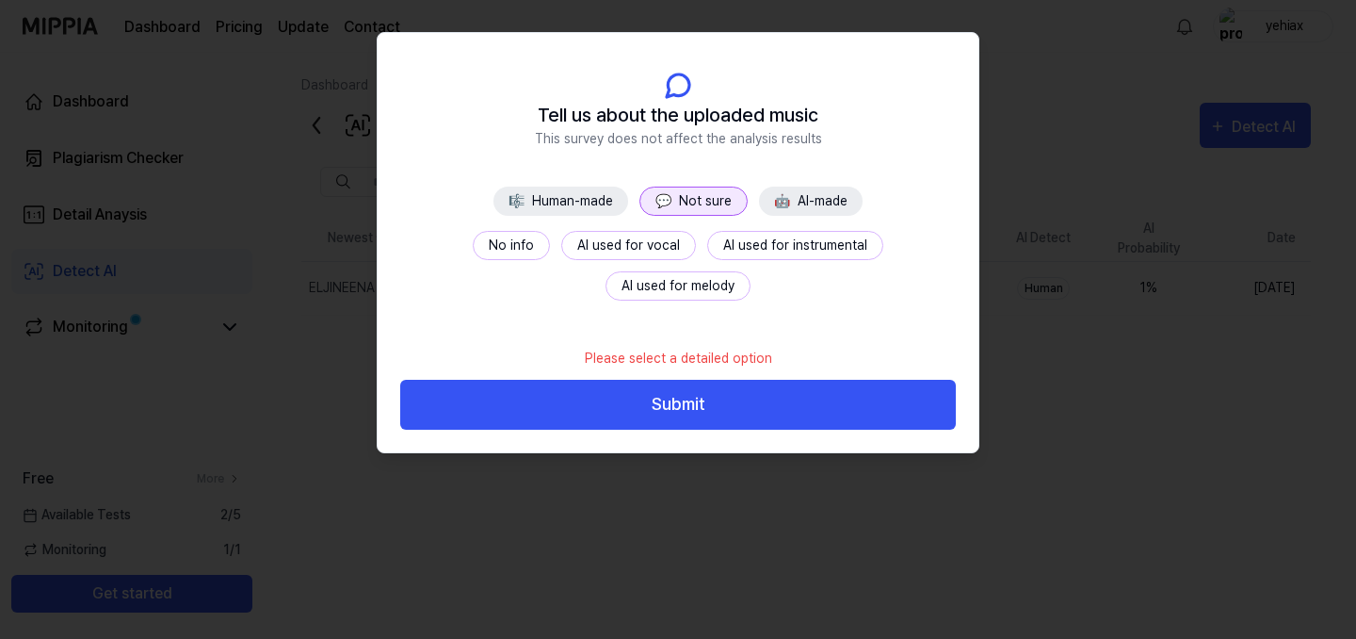
click at [473, 249] on button "No info" at bounding box center [511, 245] width 77 height 29
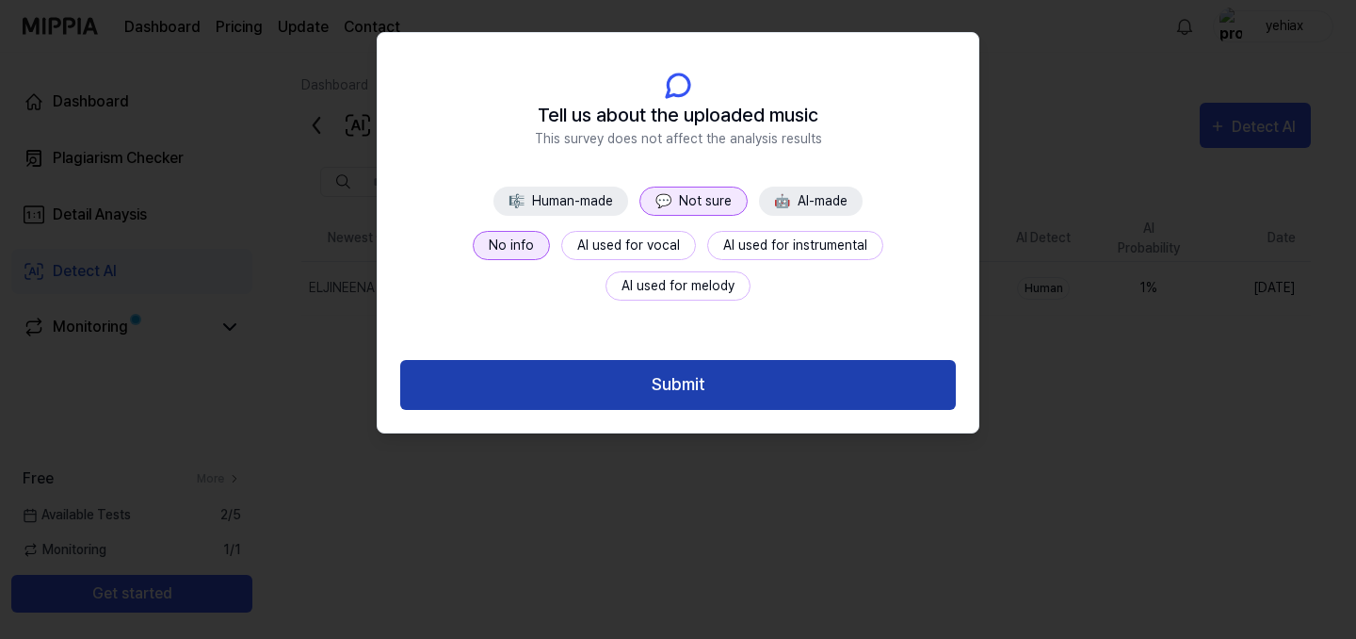
click at [687, 389] on button "Submit" at bounding box center [678, 385] width 556 height 50
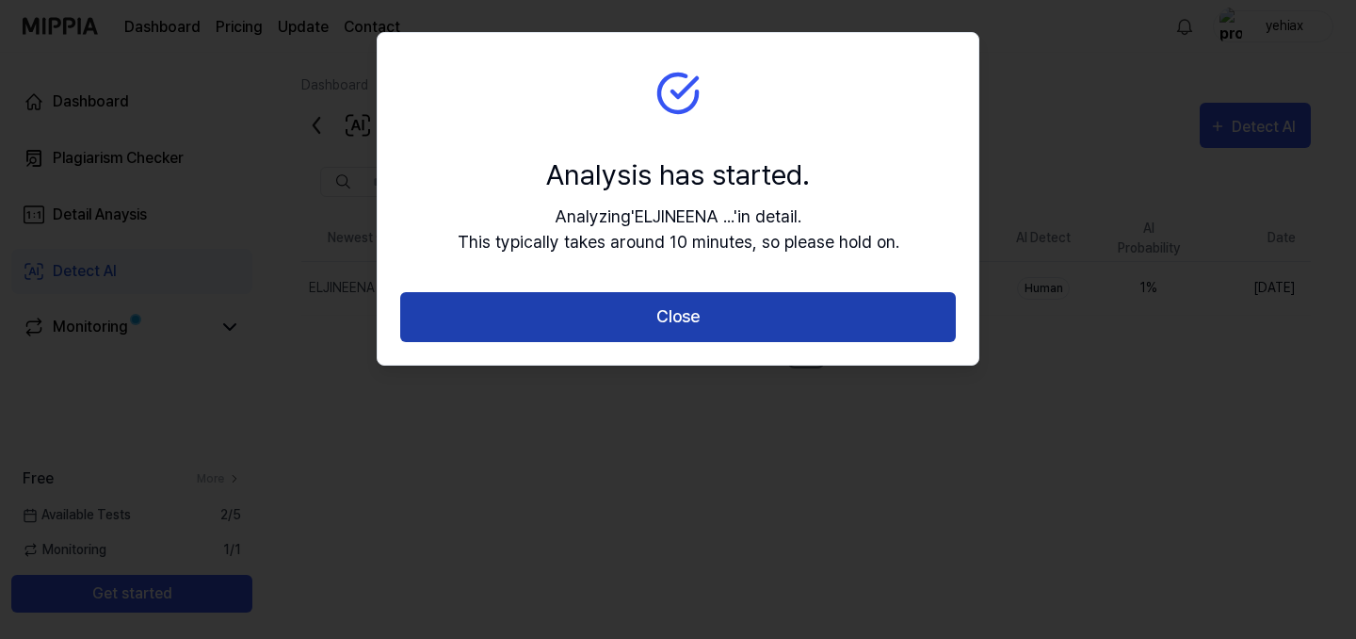
click at [699, 309] on button "Close" at bounding box center [678, 317] width 556 height 50
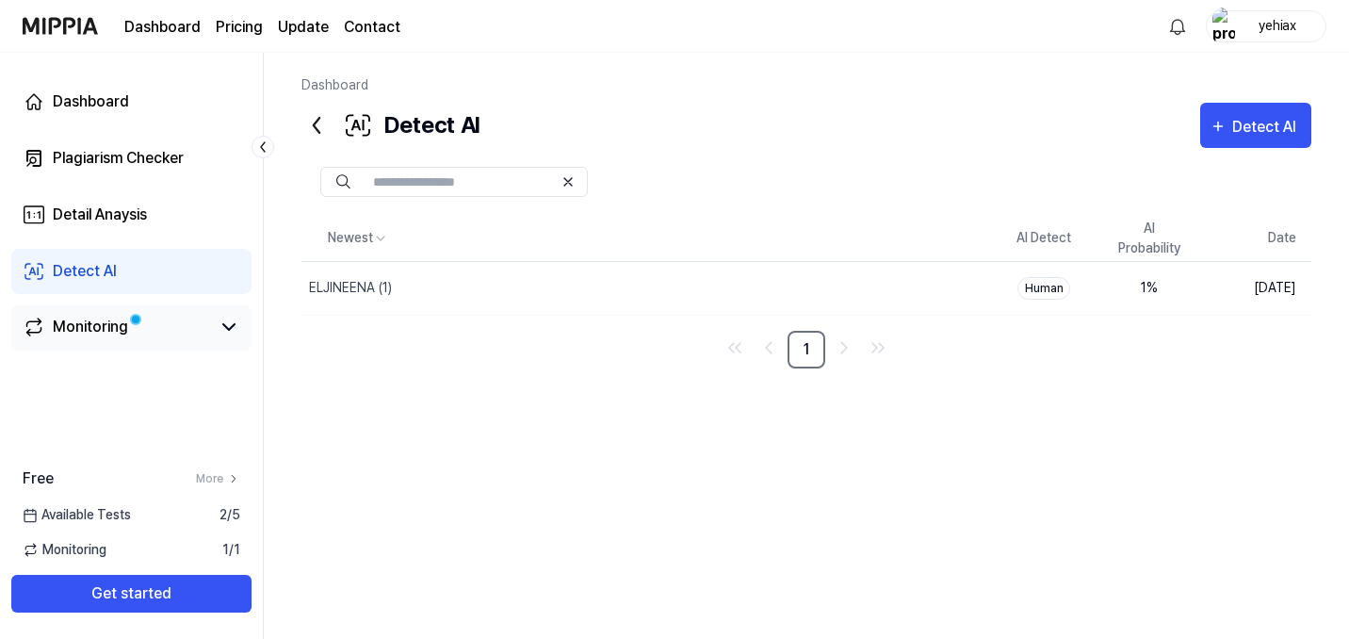
click at [98, 322] on div "Monitoring" at bounding box center [90, 327] width 75 height 23
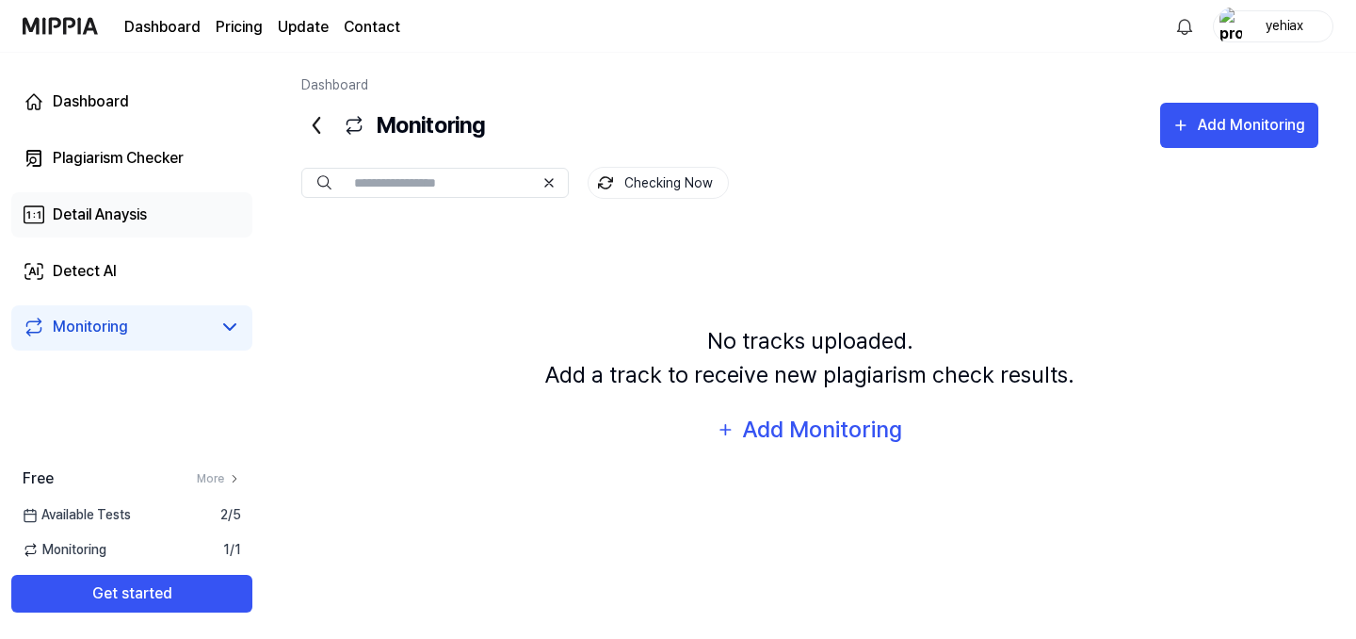
click at [116, 228] on link "Detail Anaysis" at bounding box center [131, 214] width 241 height 45
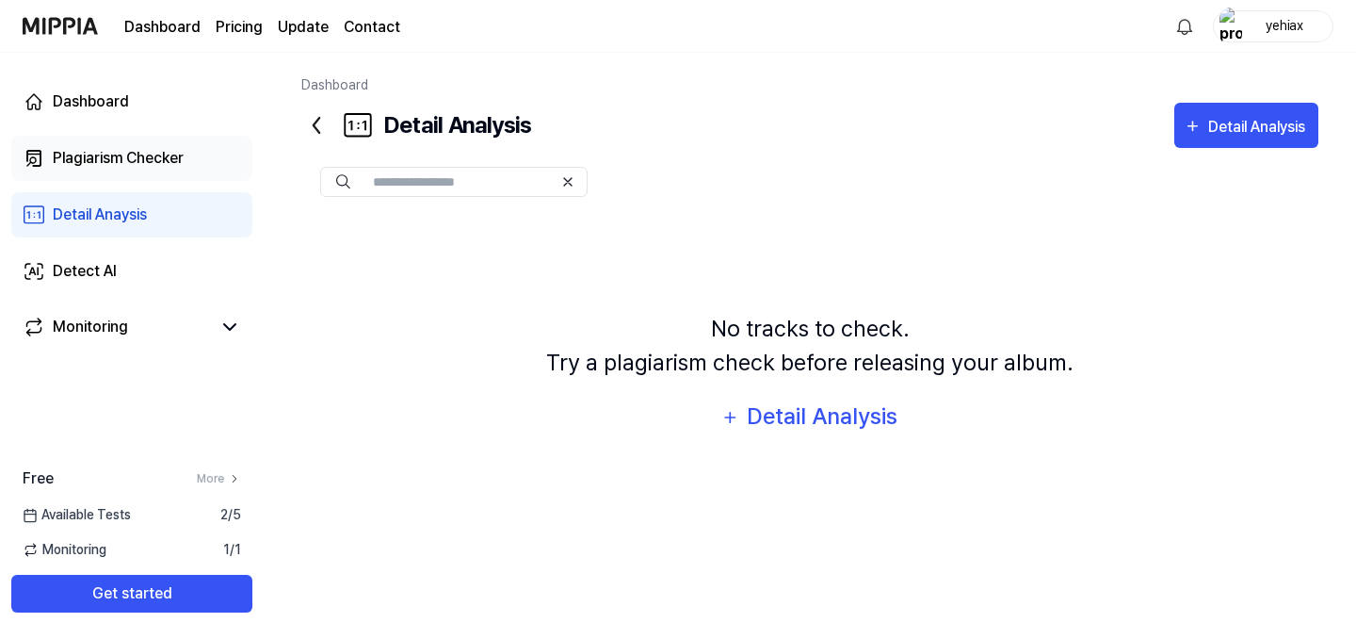
click at [127, 155] on div "Plagiarism Checker" at bounding box center [118, 158] width 131 height 23
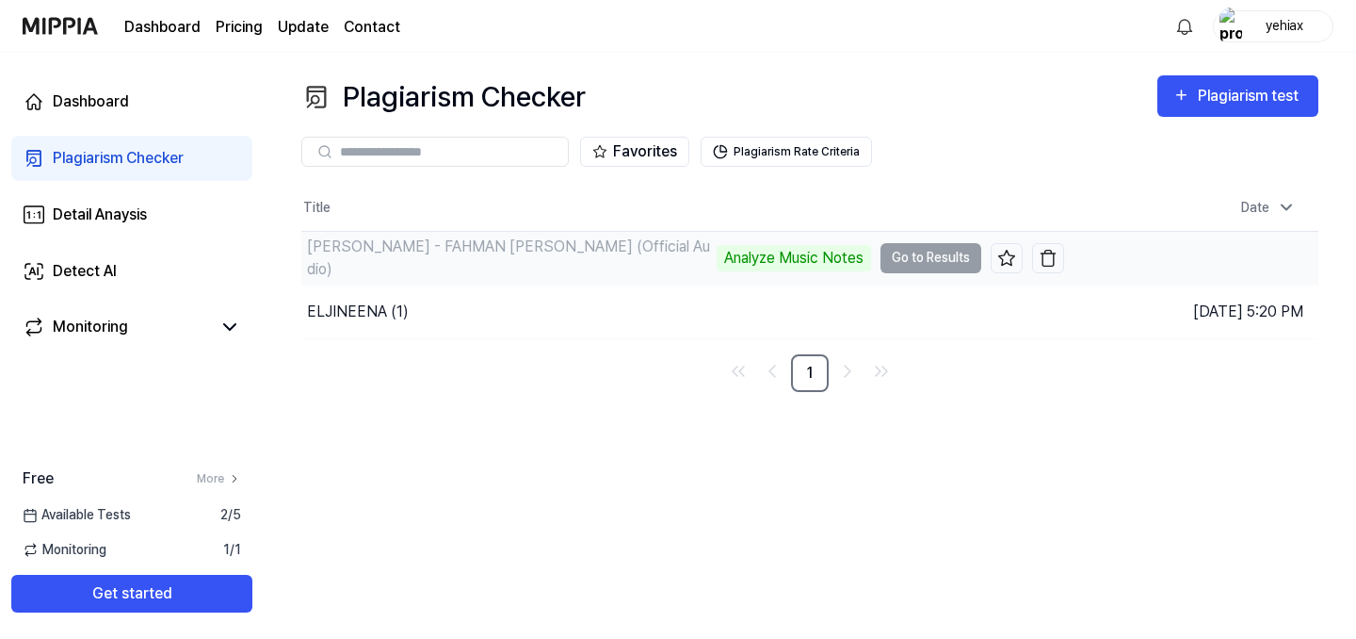
click at [913, 254] on td "Marwan Moussa - FAHMAN DONYA (Official Audio) Analyze Music Notes Go to Results" at bounding box center [682, 258] width 763 height 53
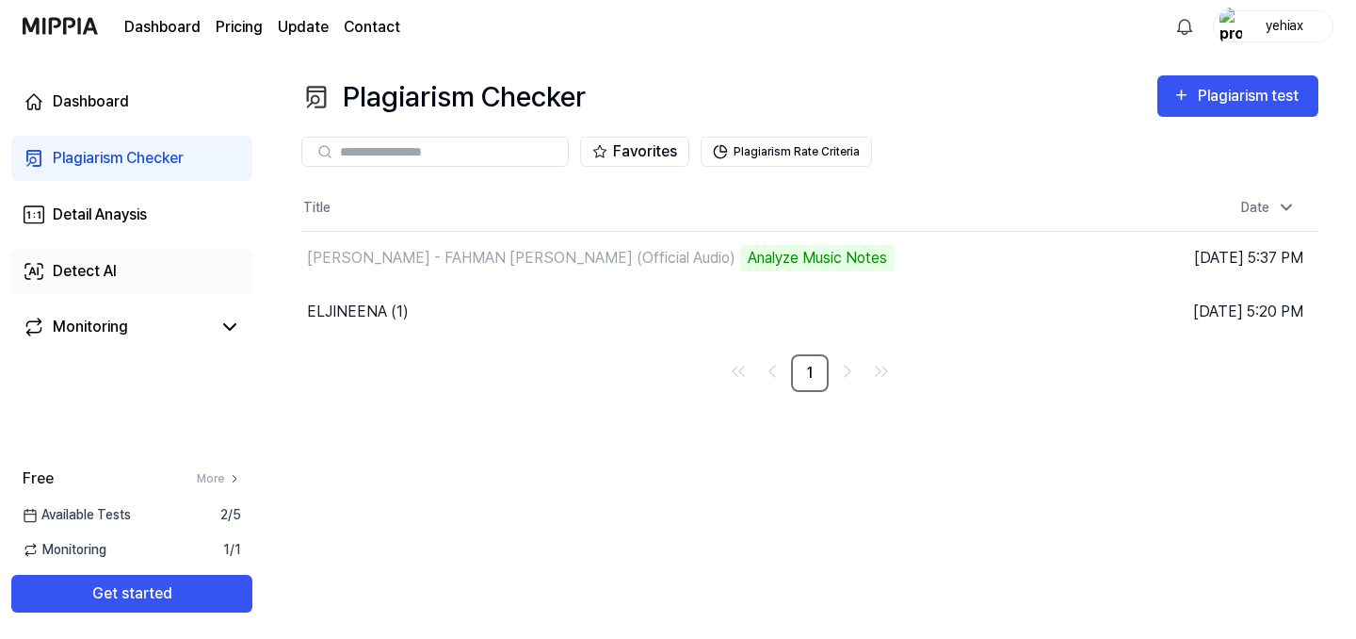
click at [130, 271] on link "Detect AI" at bounding box center [131, 271] width 241 height 45
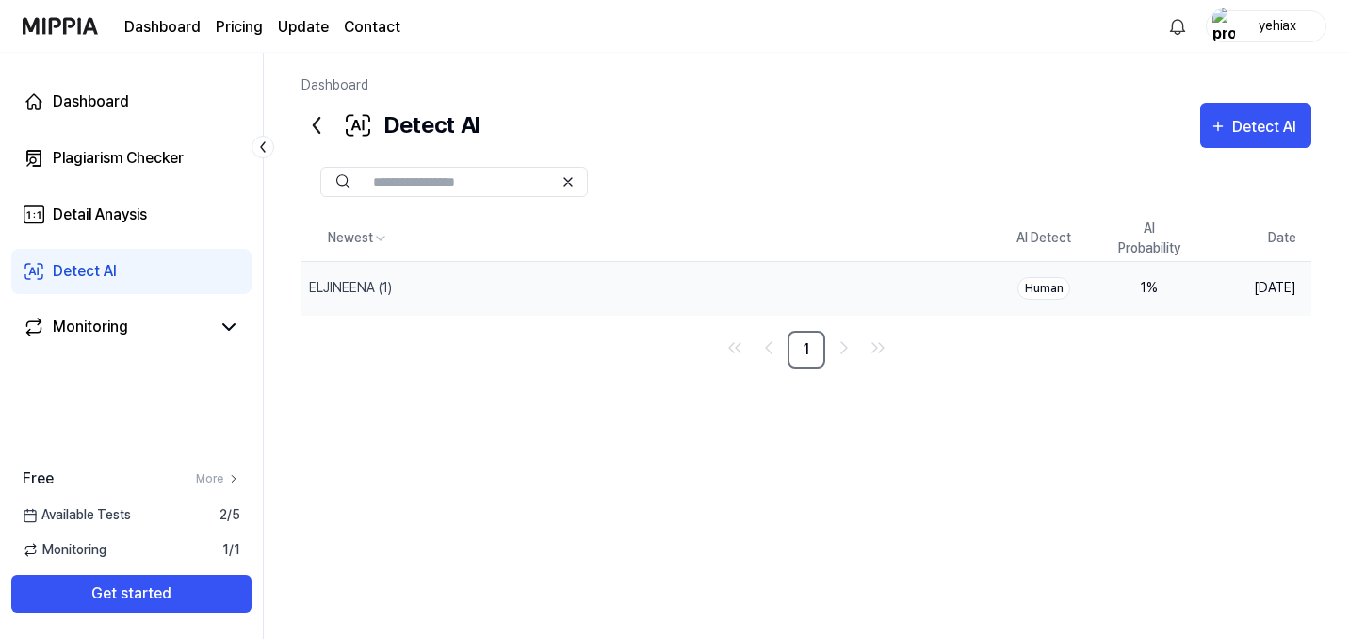
click at [1108, 284] on td "1 %" at bounding box center [1148, 288] width 105 height 54
